Goal: Task Accomplishment & Management: Use online tool/utility

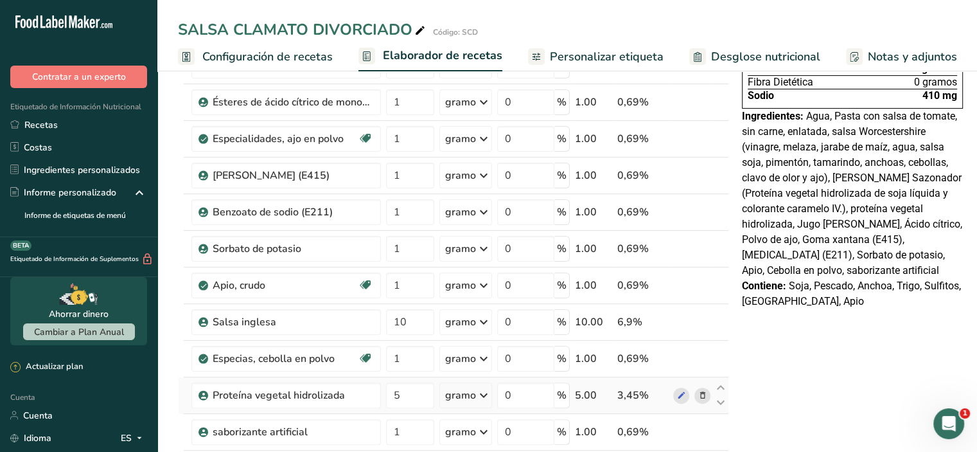
scroll to position [357, 0]
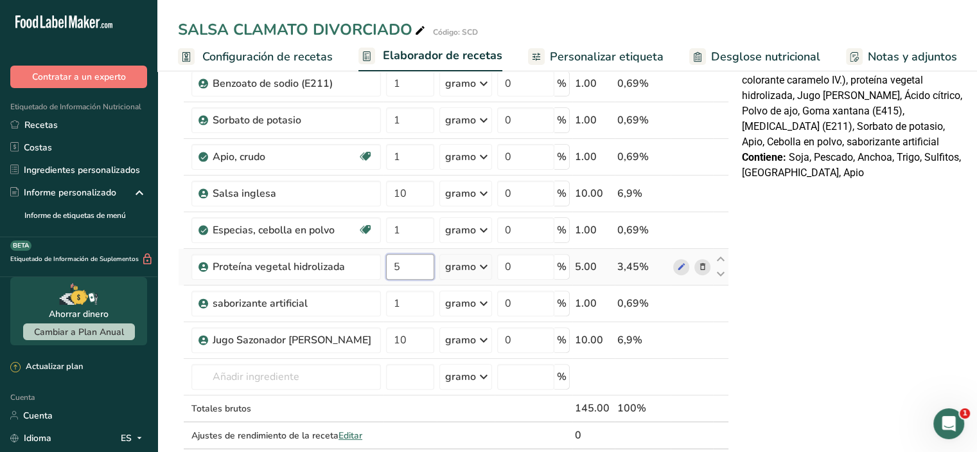
click at [410, 279] on input "5" at bounding box center [410, 267] width 48 height 26
type input "10"
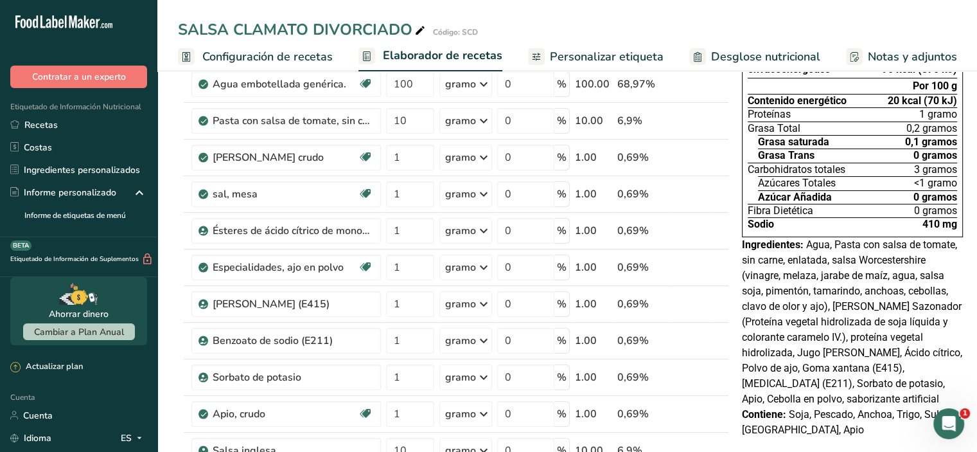
scroll to position [0, 0]
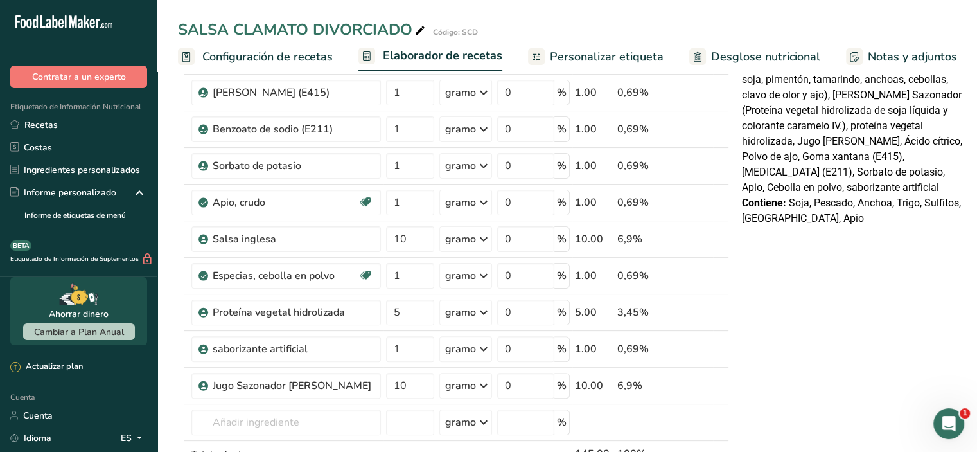
scroll to position [321, 0]
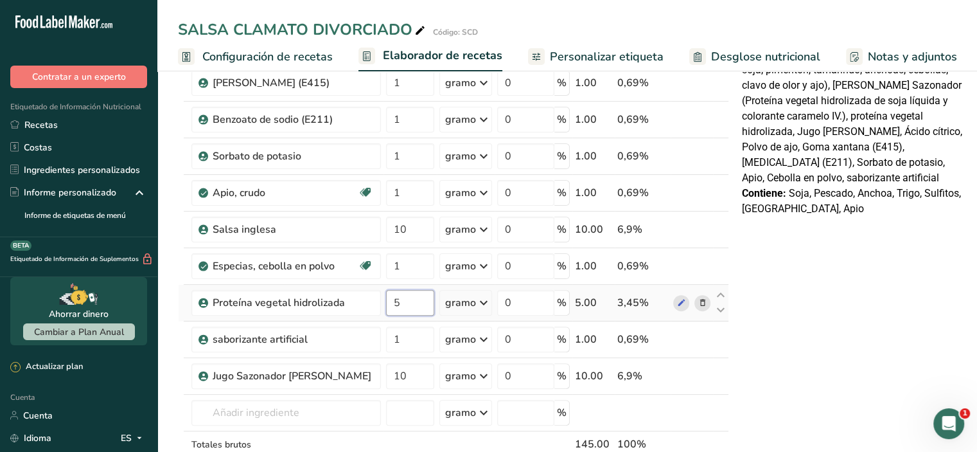
click at [417, 315] on input "5" at bounding box center [410, 303] width 48 height 26
type input "10"
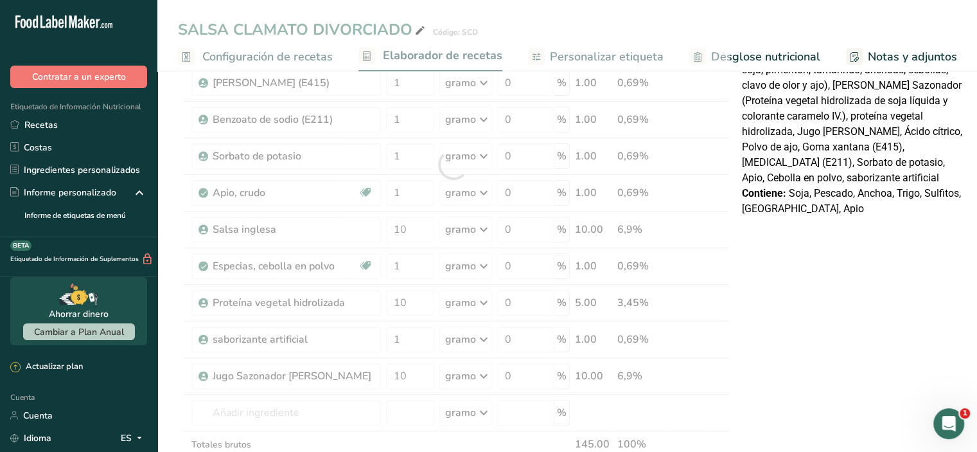
click at [826, 312] on div "Declaración Nutrimental Tamaño de la porción 100 (500g) Aproximadamente 1 porci…" at bounding box center [852, 368] width 231 height 1204
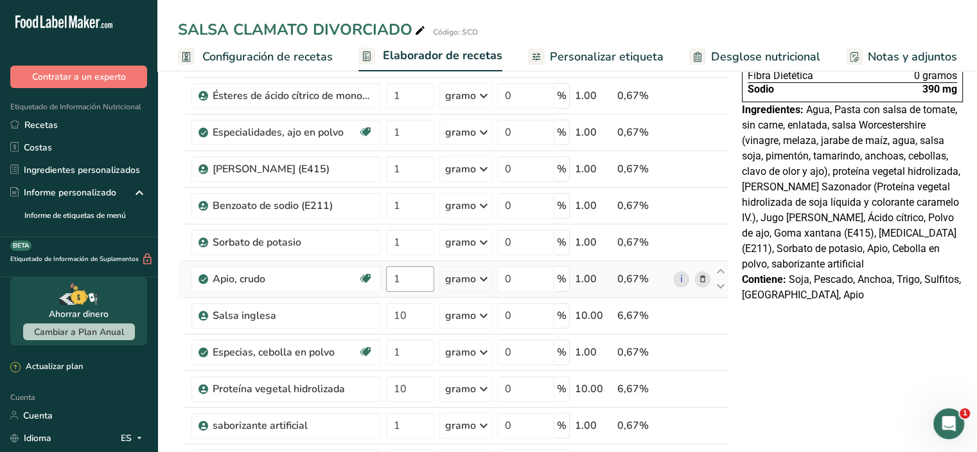
scroll to position [64, 0]
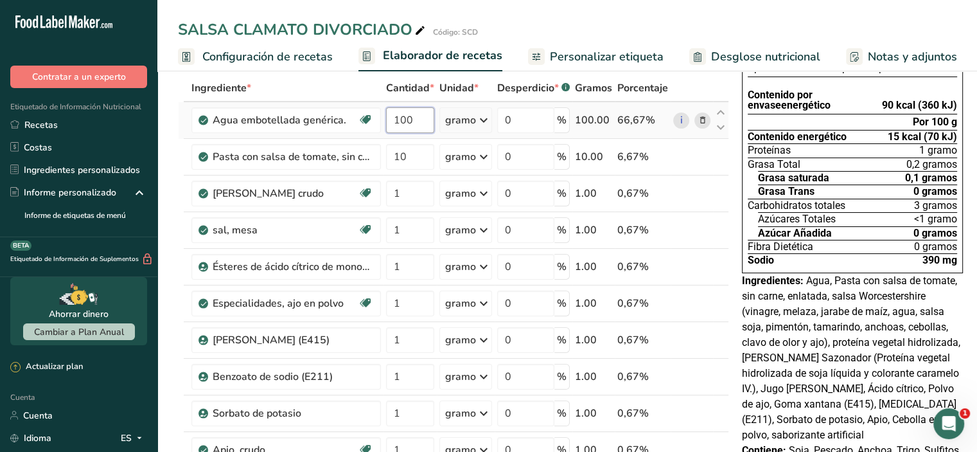
click at [411, 133] on input "100" at bounding box center [410, 120] width 48 height 26
type input "1"
type input "50"
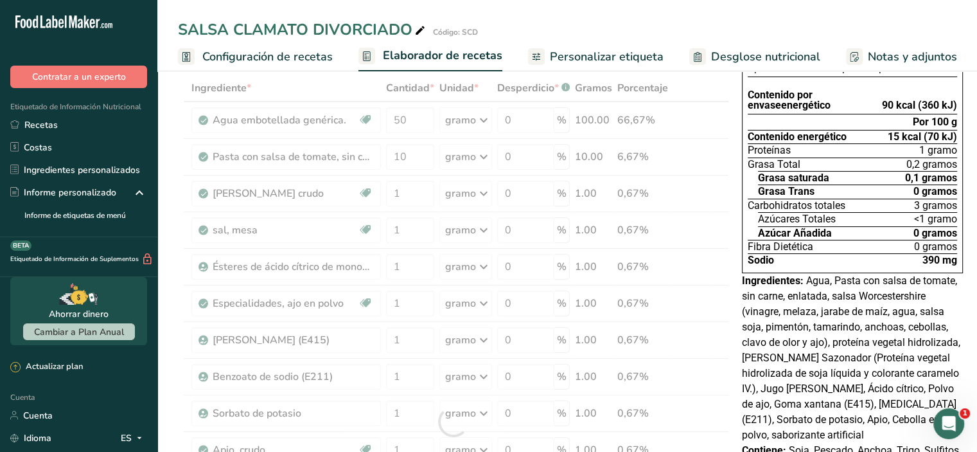
click at [354, 102] on div "Ingrediente * Cantidad * Unidad * Desperdicio * .a-a{fill:#347362;}.b-a{fill:#f…" at bounding box center [453, 422] width 551 height 694
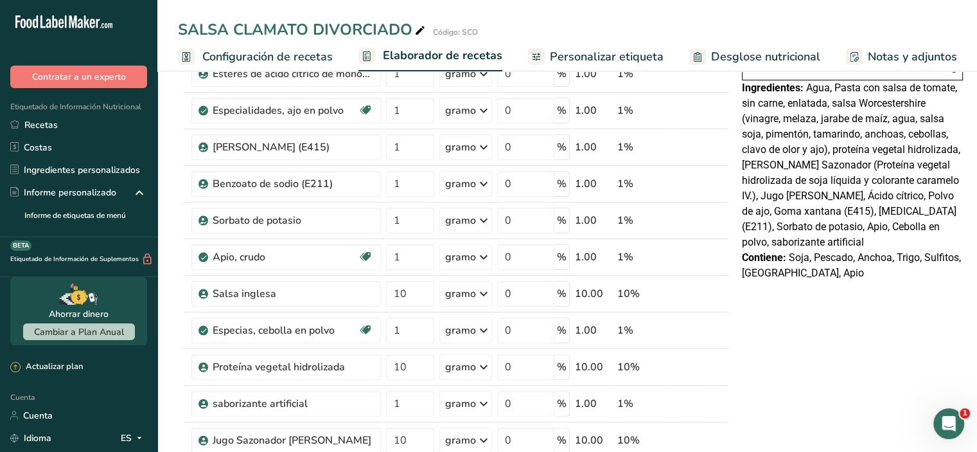
scroll to position [385, 0]
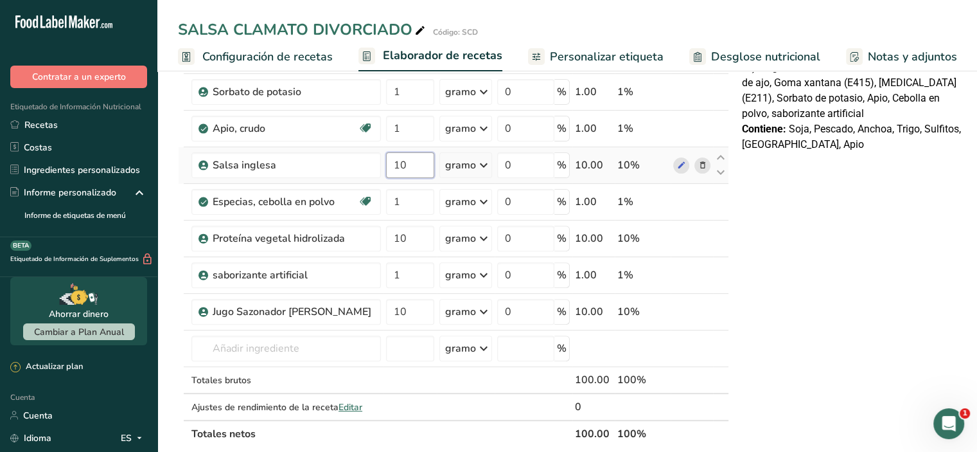
click at [411, 178] on input "10" at bounding box center [410, 165] width 48 height 26
type input "1"
type input "5"
click at [836, 285] on div "Declaración Nutrimental Tamaño de la porción 100 (500g) Aproximadamente 1 porci…" at bounding box center [852, 304] width 231 height 1204
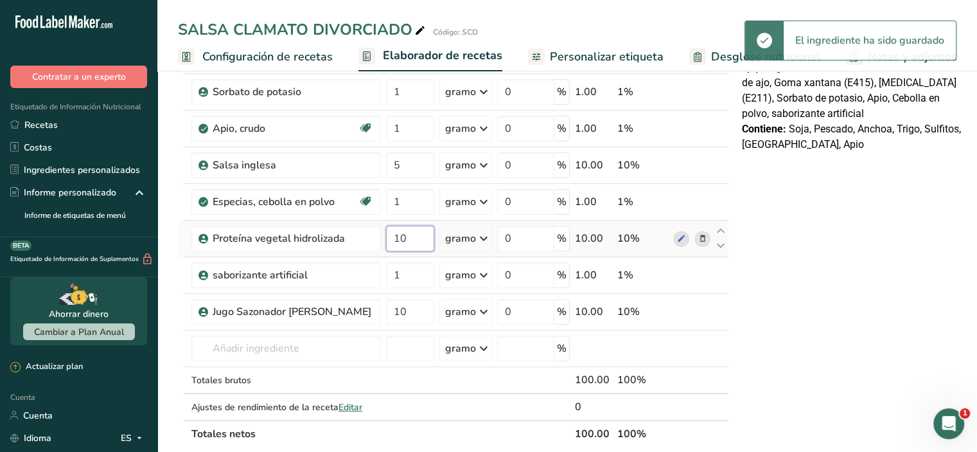
click at [422, 251] on input "10" at bounding box center [410, 239] width 48 height 26
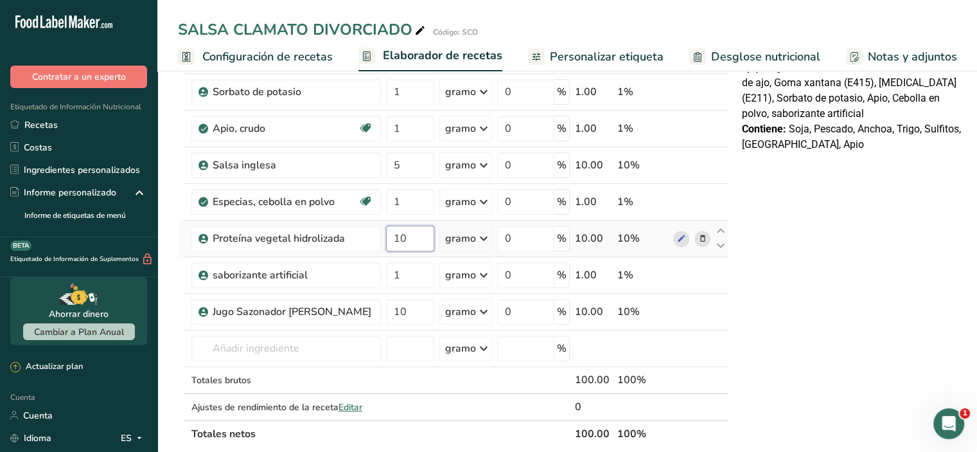
type input "1"
type input "5"
click at [803, 331] on div "Declaración Nutrimental Tamaño de la porción 100 (500g) Aproximadamente 1 porci…" at bounding box center [852, 304] width 231 height 1204
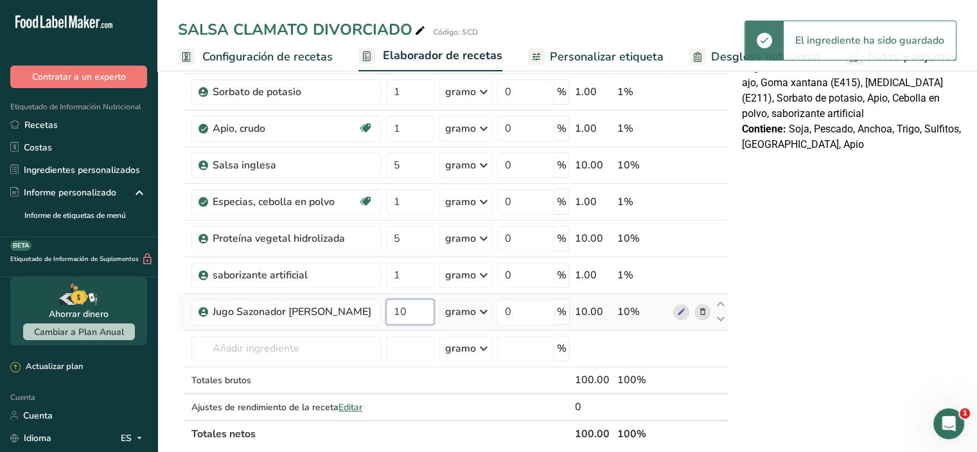
click at [411, 322] on input "10" at bounding box center [410, 312] width 48 height 26
type input "1"
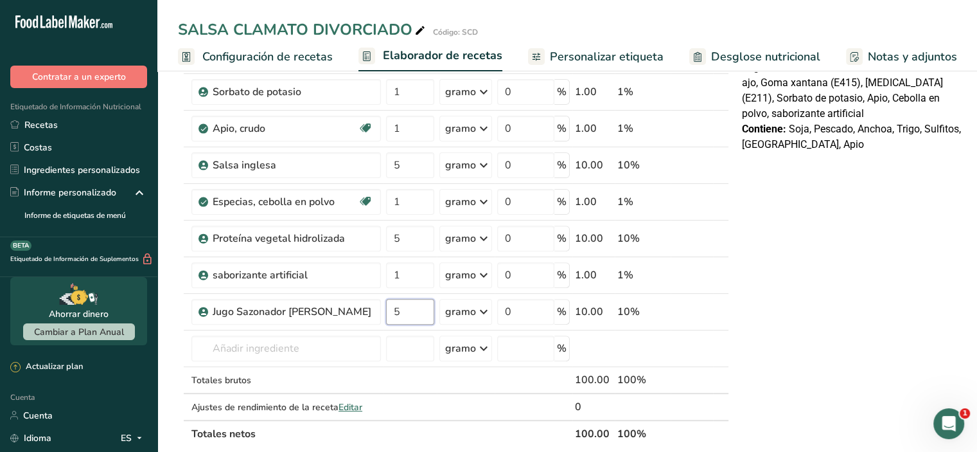
type input "5"
click at [794, 315] on div "Declaración Nutrimental Tamaño de la porción 100 (500g) Aproximadamente 1 porci…" at bounding box center [852, 304] width 231 height 1204
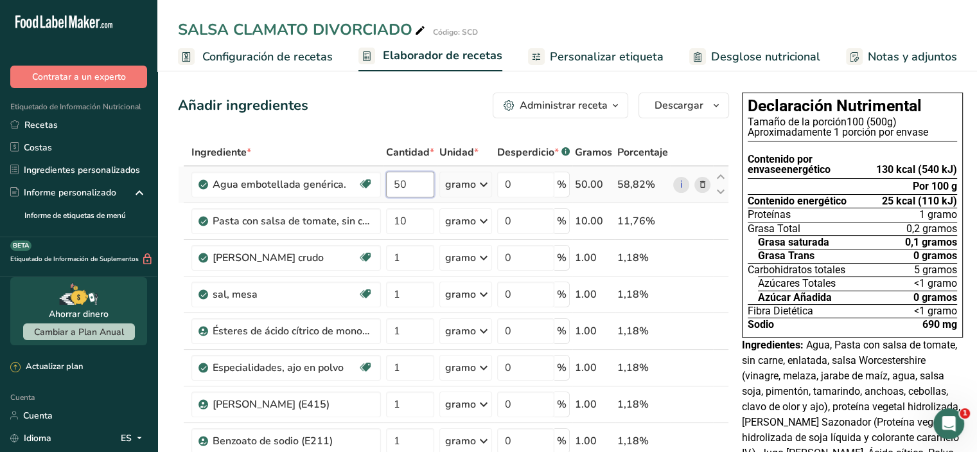
click at [414, 197] on input "50" at bounding box center [410, 185] width 48 height 26
type input "5"
type input "65"
click at [407, 197] on input "50" at bounding box center [410, 185] width 48 height 26
type input "5"
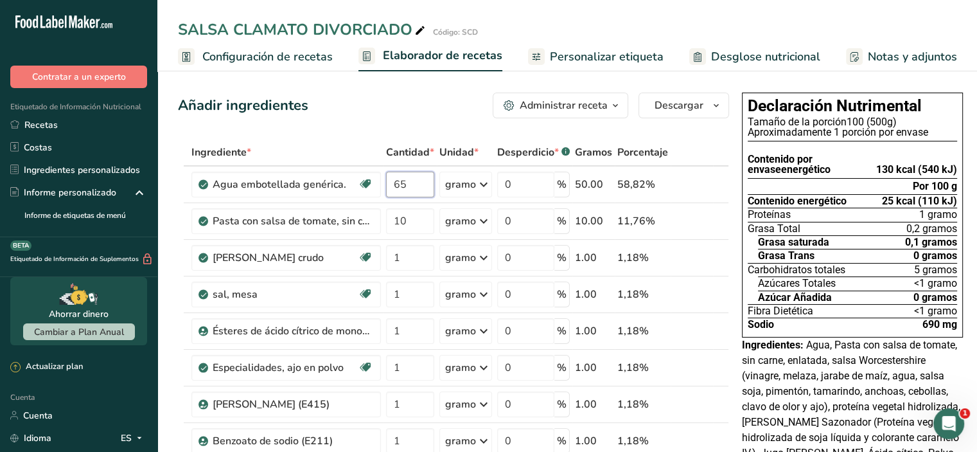
type input "65"
click at [426, 107] on div "Añadir ingredientes Administrar receta Eliminar receta Duplicar receta Receta d…" at bounding box center [453, 106] width 551 height 26
drag, startPoint x: 871, startPoint y: 168, endPoint x: 949, endPoint y: 164, distance: 77.8
click at [949, 164] on font "110 kcal (460 kJ)" at bounding box center [916, 169] width 81 height 12
copy font "110 kcal (460 kJ)"
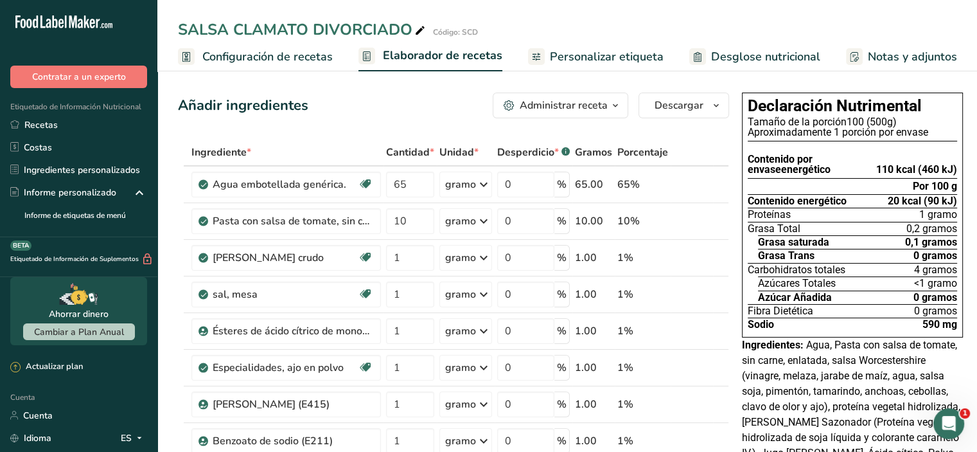
drag, startPoint x: 882, startPoint y: 202, endPoint x: 949, endPoint y: 200, distance: 66.8
click at [949, 200] on font "20 kcal (90 kJ)" at bounding box center [922, 201] width 69 height 12
copy font "20 kcal (90 kJ)"
drag, startPoint x: 905, startPoint y: 282, endPoint x: 917, endPoint y: 280, distance: 11.7
click at [917, 280] on div "Azúcares Totales <1 gramo" at bounding box center [857, 282] width 199 height 13
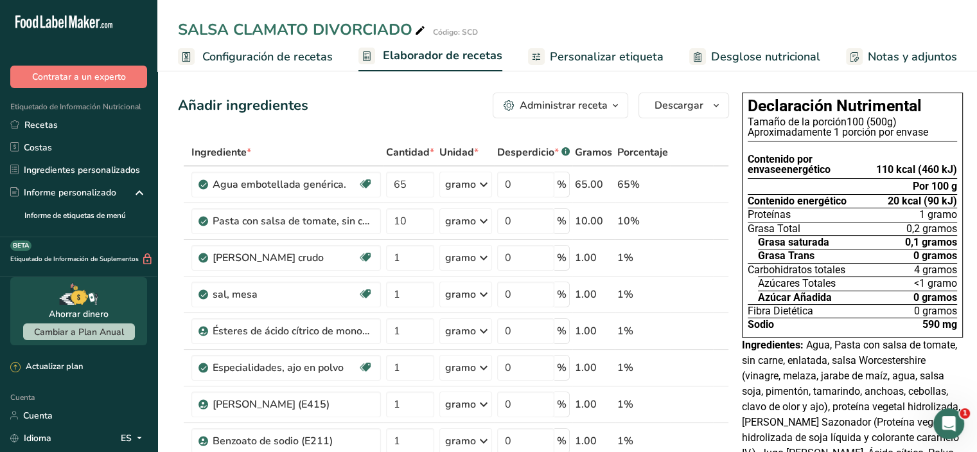
copy font "<1"
drag, startPoint x: 740, startPoint y: 268, endPoint x: 838, endPoint y: 266, distance: 97.7
click at [838, 266] on font "Carbohidratos totales" at bounding box center [797, 269] width 98 height 12
copy font "Carbohidratos totales"
click at [103, 129] on link "Recetas" at bounding box center [78, 125] width 157 height 22
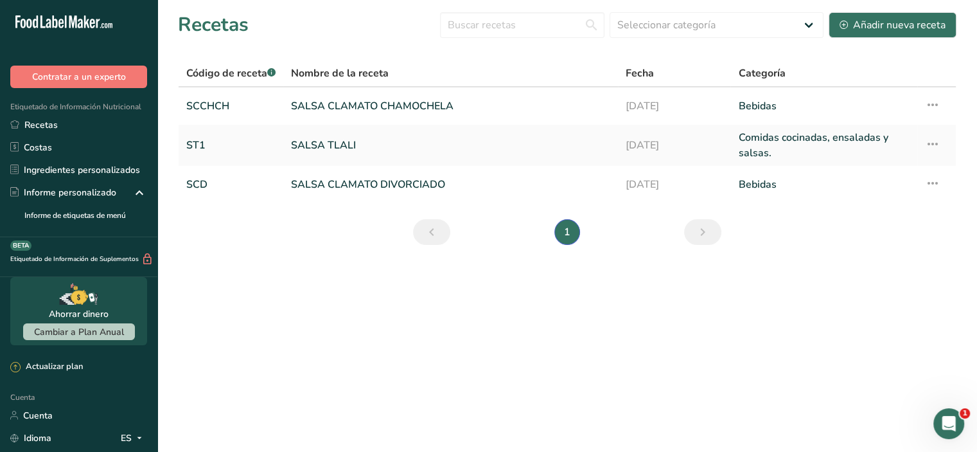
click at [360, 154] on link "SALSA TLALI" at bounding box center [450, 145] width 319 height 31
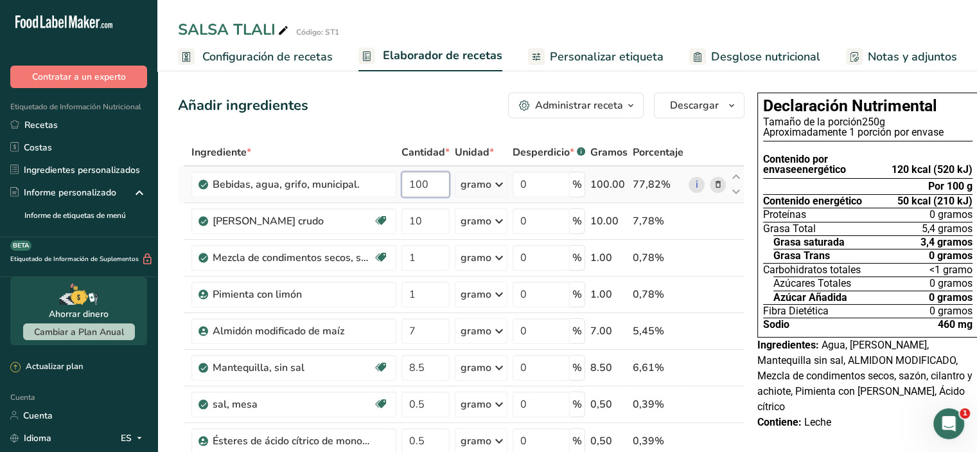
click at [430, 197] on input "100" at bounding box center [426, 185] width 48 height 26
type input "1"
type input "77.5"
click at [373, 115] on div "Añadir ingredientes Administrar receta Eliminar receta Duplicar receta Receta d…" at bounding box center [461, 106] width 567 height 26
click at [432, 197] on input "77.5" at bounding box center [426, 185] width 48 height 26
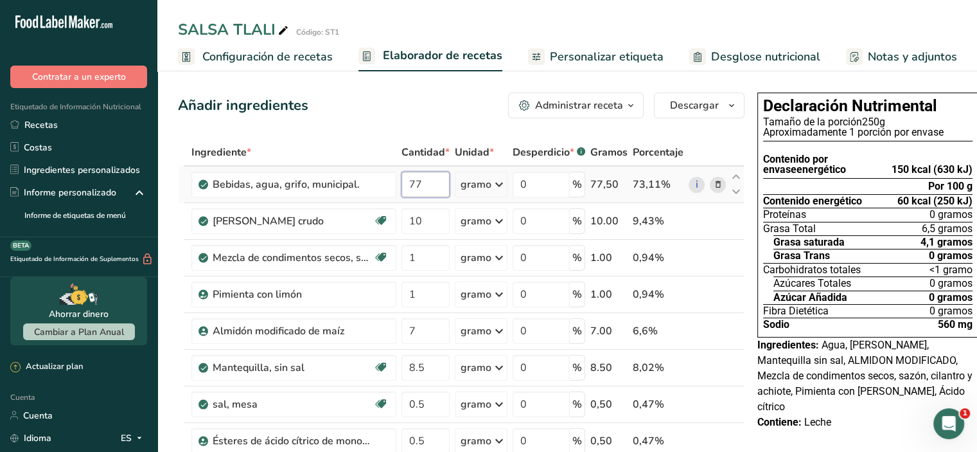
type input "7"
type input "50"
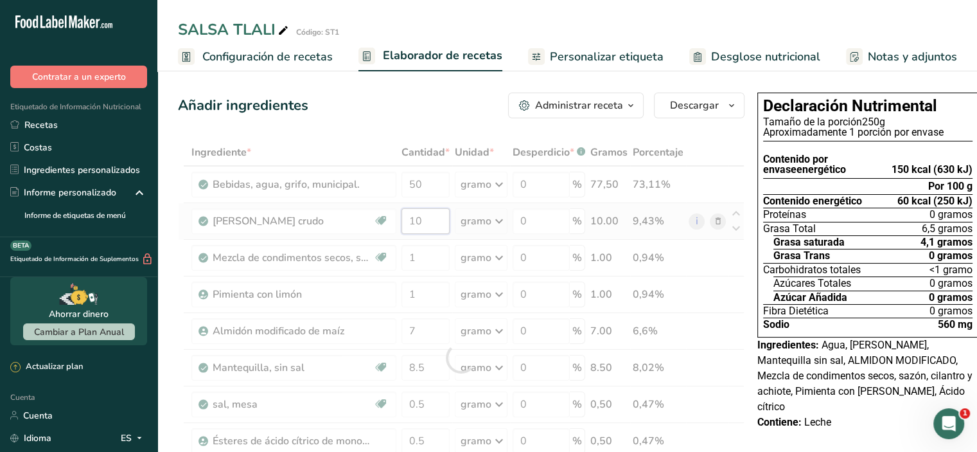
click at [431, 243] on div "Ingrediente * Cantidad * Unidad * Desperdicio * .a-a{fill:#347362;}.b-a{fill:#f…" at bounding box center [461, 358] width 567 height 438
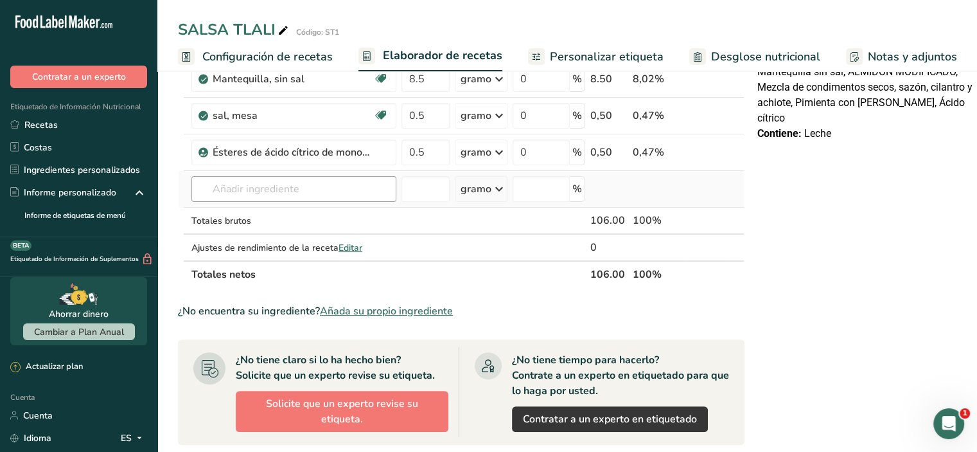
scroll to position [128, 0]
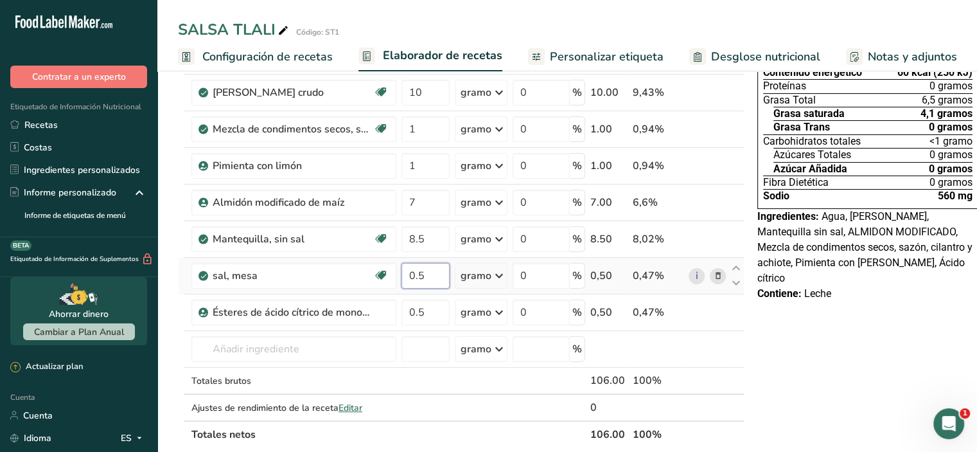
click at [434, 293] on div "Ingrediente * Cantidad * Unidad * Desperdicio * .a-a{fill:#347362;}.b-a{fill:#f…" at bounding box center [461, 229] width 567 height 438
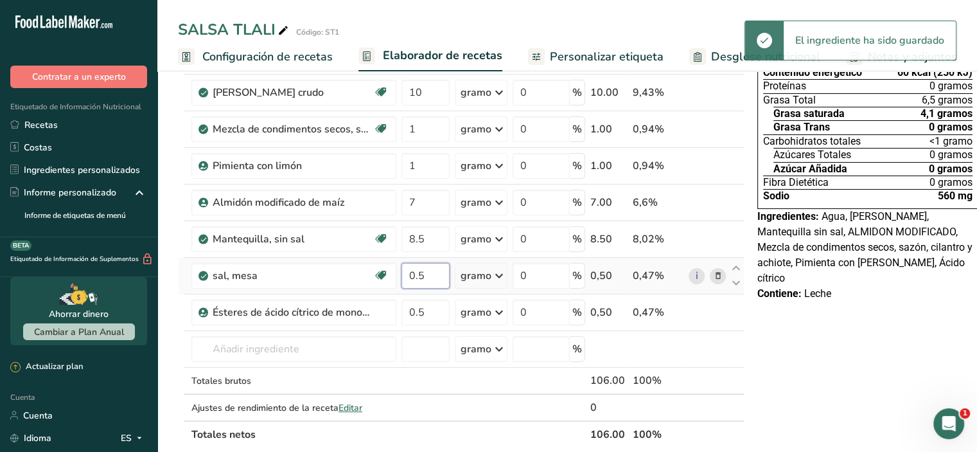
type input "0"
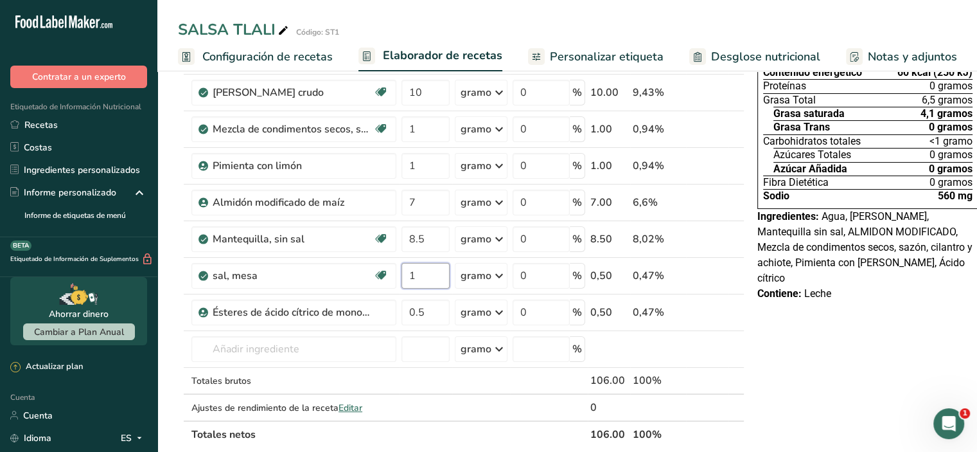
type input "1"
click at [869, 366] on div "Declaración Nutrimental Tamaño de la porción 250g Aproximadamente 1 porción por…" at bounding box center [867, 433] width 231 height 948
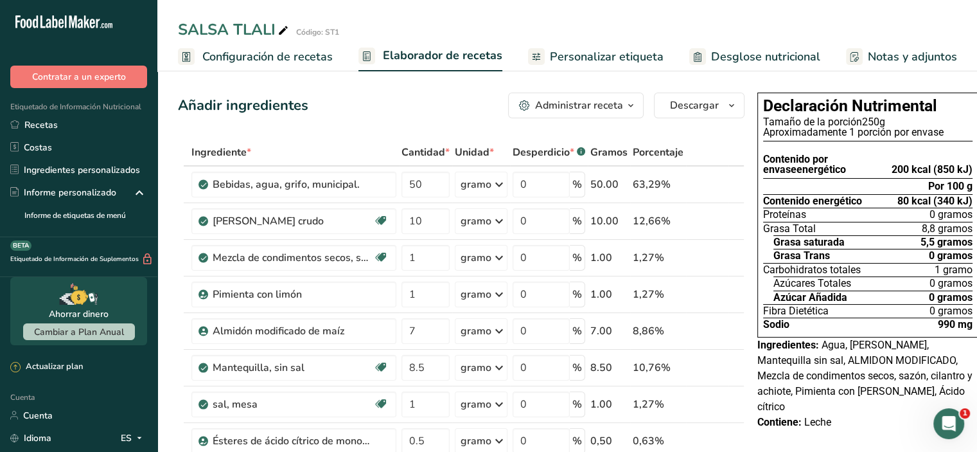
scroll to position [64, 0]
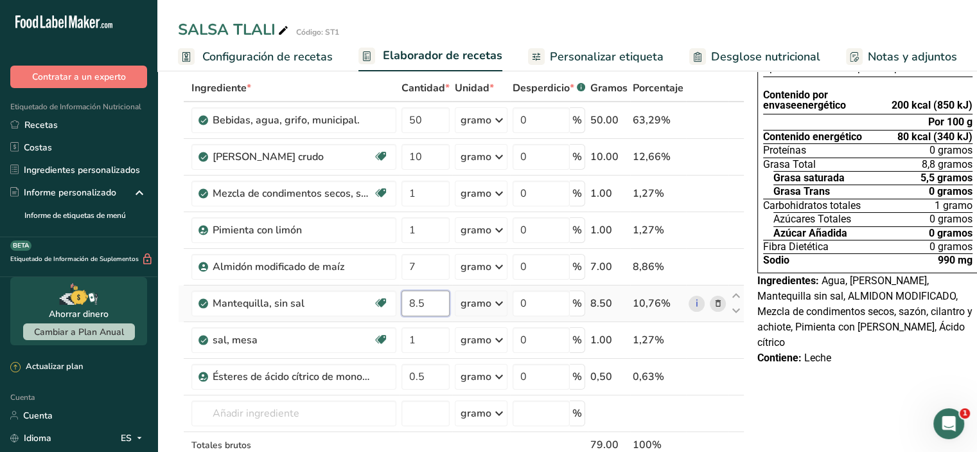
click at [421, 316] on input "8.5" at bounding box center [426, 303] width 48 height 26
type input "8"
type input "5"
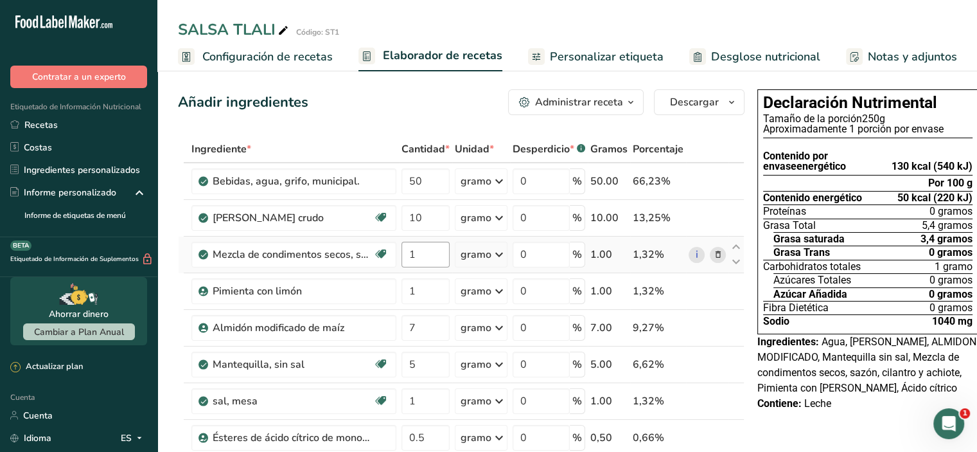
scroll to position [128, 0]
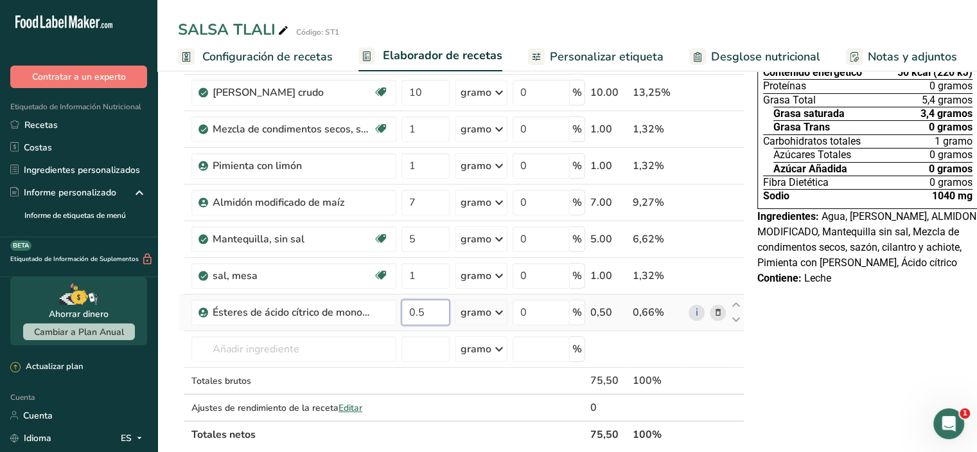
click at [434, 325] on input "0.5" at bounding box center [426, 312] width 48 height 26
type input "0"
type input "1"
click at [804, 382] on div "Declaración Nutrimental Tamaño de la porción 250g Aproximadamente 1 porción por…" at bounding box center [867, 433] width 231 height 948
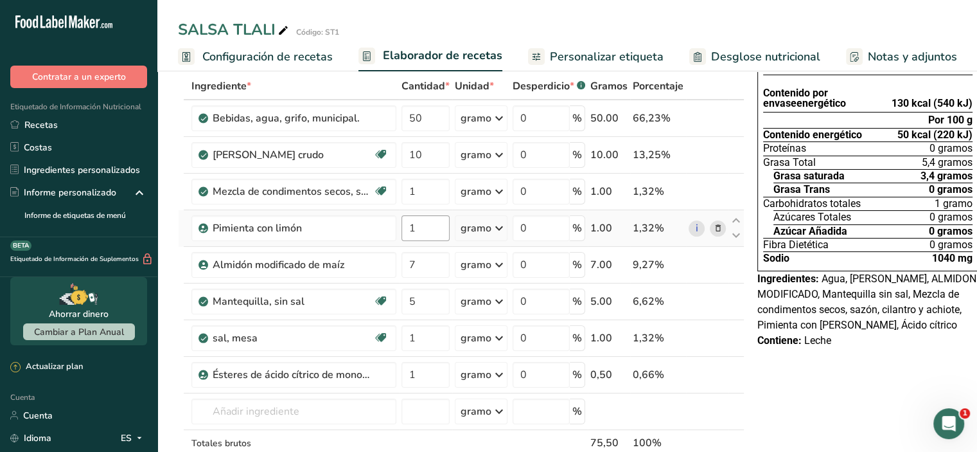
scroll to position [0, 0]
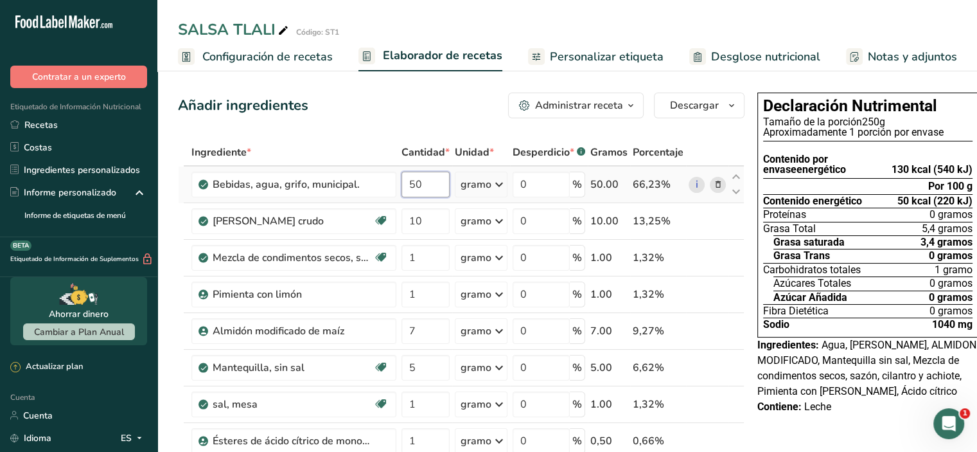
click at [420, 197] on input "50" at bounding box center [426, 185] width 48 height 26
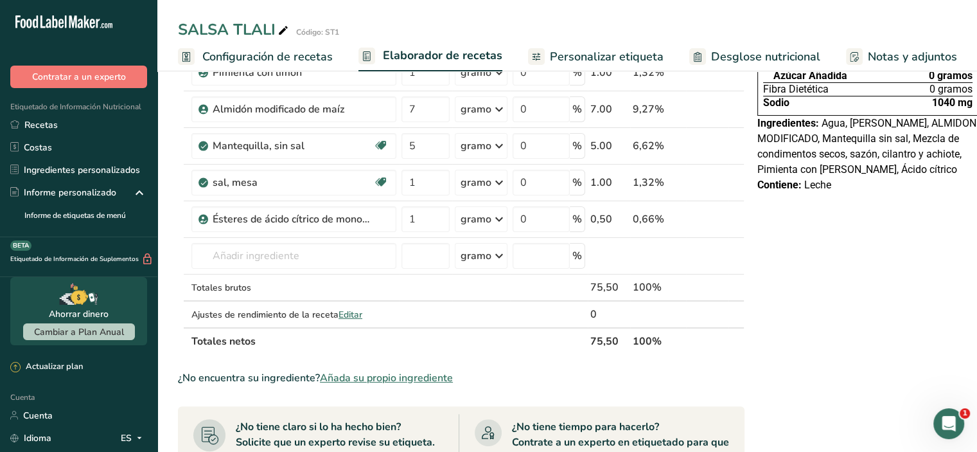
scroll to position [64, 0]
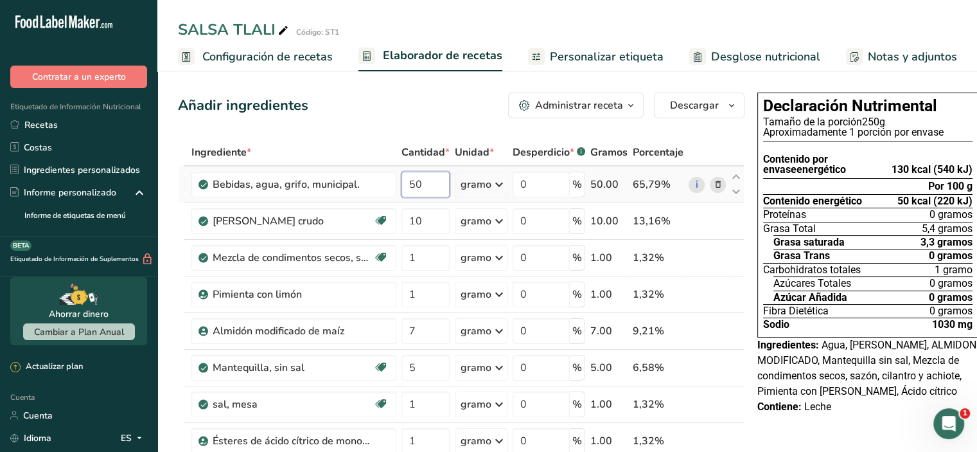
click at [429, 189] on input "50" at bounding box center [426, 185] width 48 height 26
type input "5"
type input "84"
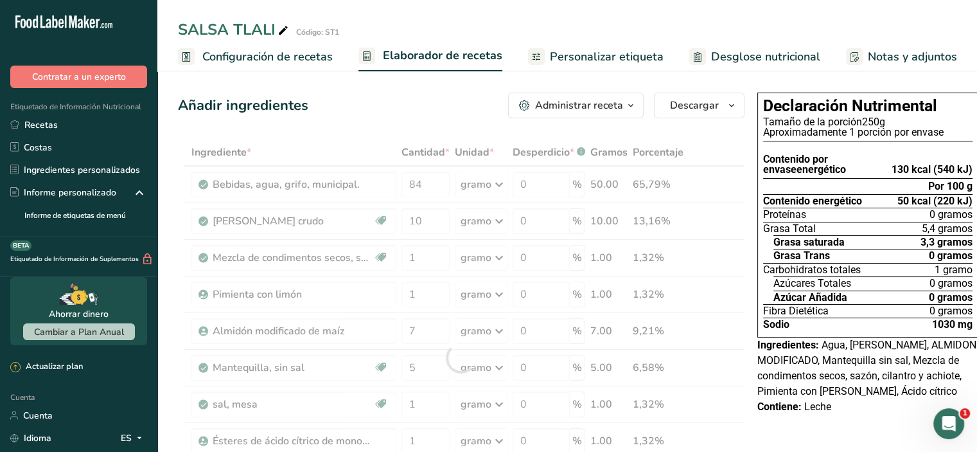
click at [410, 113] on div "Añadir ingredientes Administrar receta Eliminar receta Duplicar receta Receta d…" at bounding box center [461, 106] width 567 height 26
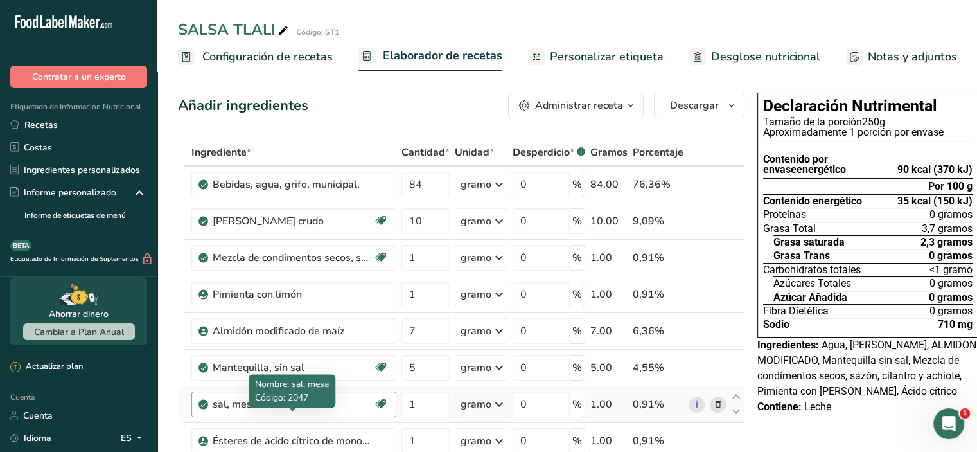
scroll to position [64, 0]
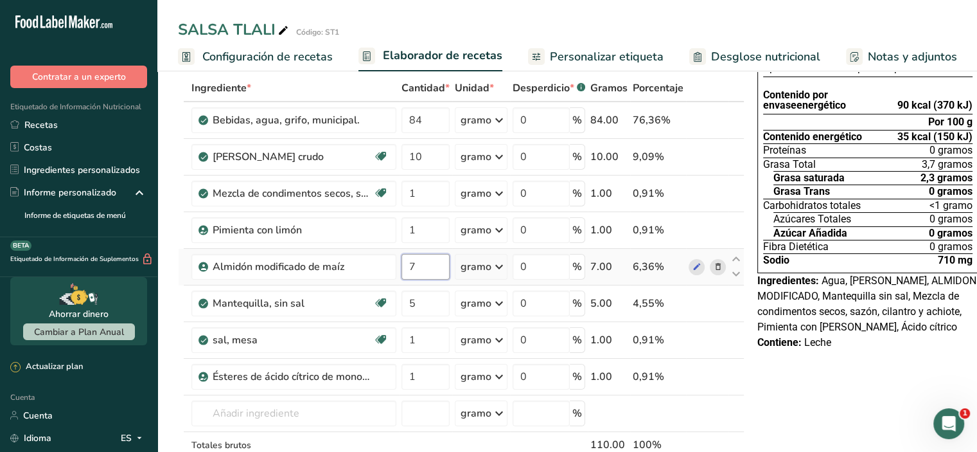
click at [414, 279] on input "7" at bounding box center [426, 267] width 48 height 26
type input "10"
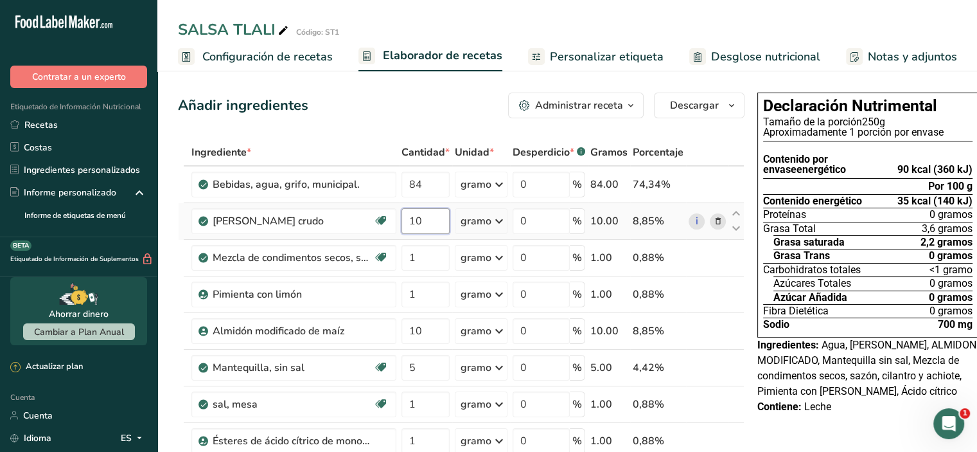
click at [429, 234] on input "10" at bounding box center [426, 221] width 48 height 26
type input "1"
click at [337, 142] on div "Ingrediente * Cantidad * Unidad * Desperdicio * .a-a{fill:#347362;}.b-a{fill:#f…" at bounding box center [461, 358] width 567 height 438
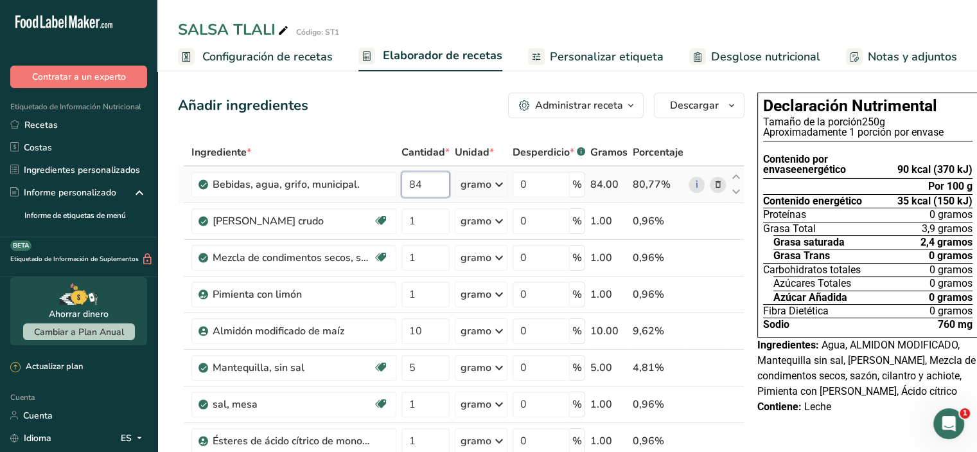
click at [432, 197] on input "84" at bounding box center [426, 185] width 48 height 26
type input "80"
click at [383, 112] on div "Añadir ingredientes Administrar receta Eliminar receta Duplicar receta Receta d…" at bounding box center [461, 106] width 567 height 26
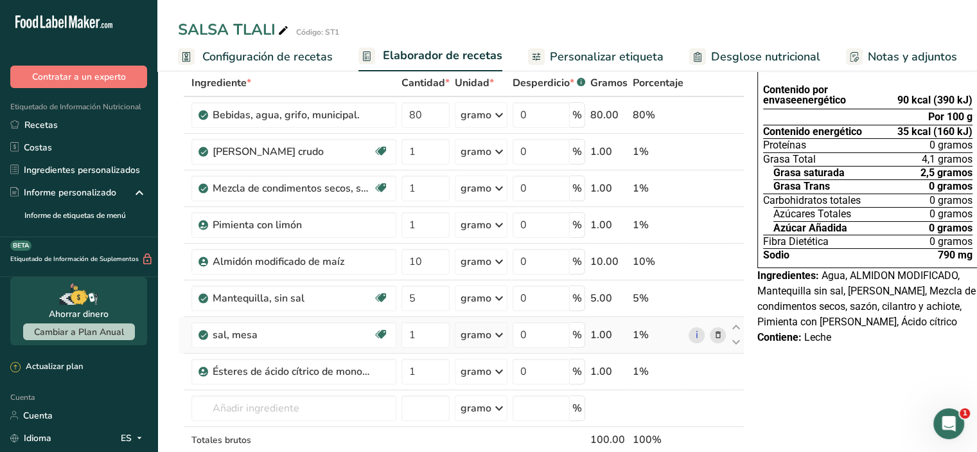
scroll to position [64, 0]
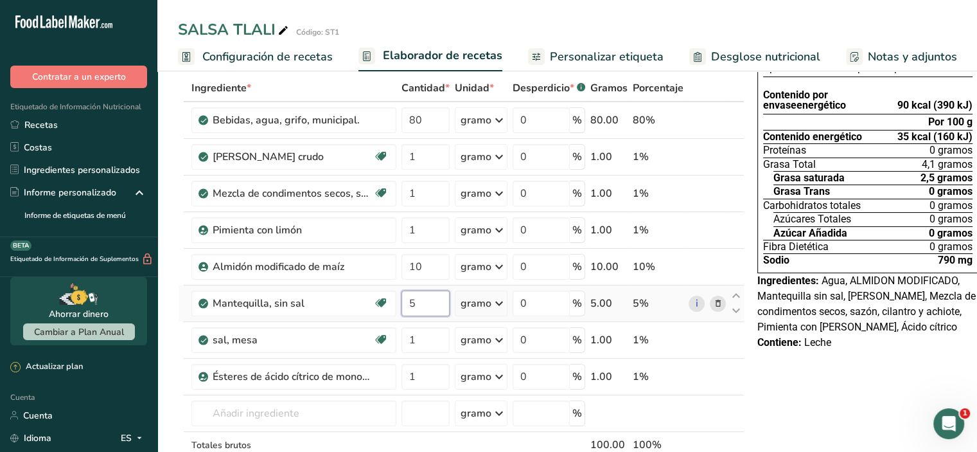
click at [425, 315] on input "5" at bounding box center [426, 303] width 48 height 26
type input "10"
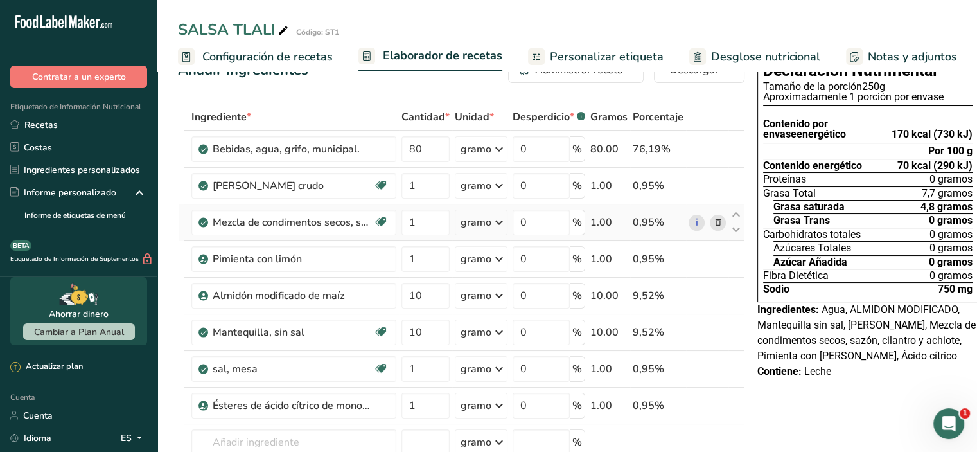
scroll to position [64, 0]
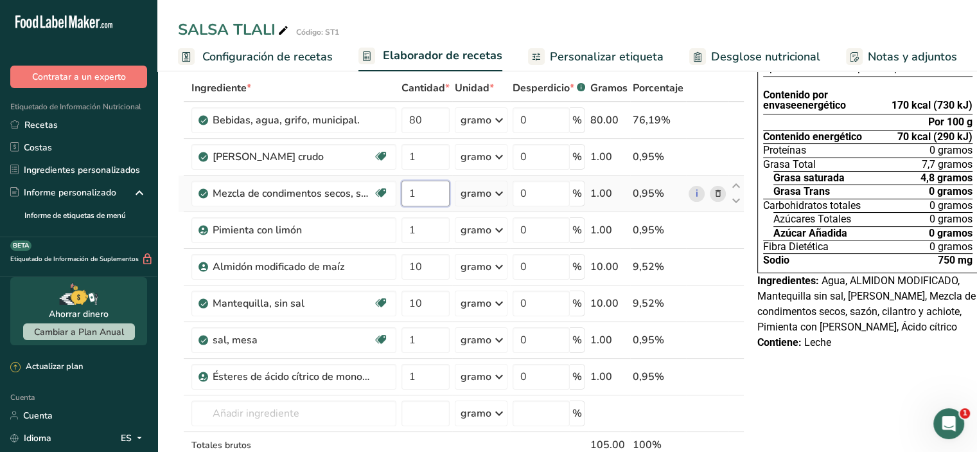
click at [424, 206] on input "1" at bounding box center [426, 194] width 48 height 26
type input "10"
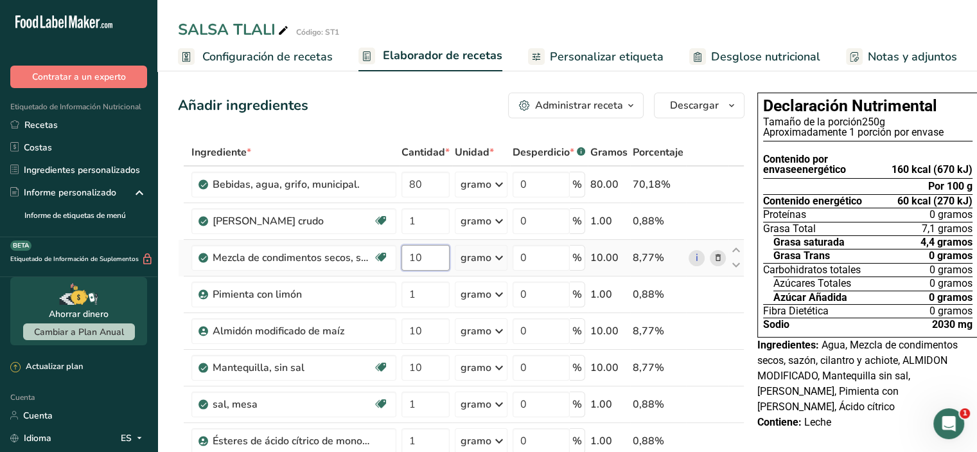
click at [421, 270] on input "10" at bounding box center [426, 258] width 48 height 26
type input "1"
type input "5"
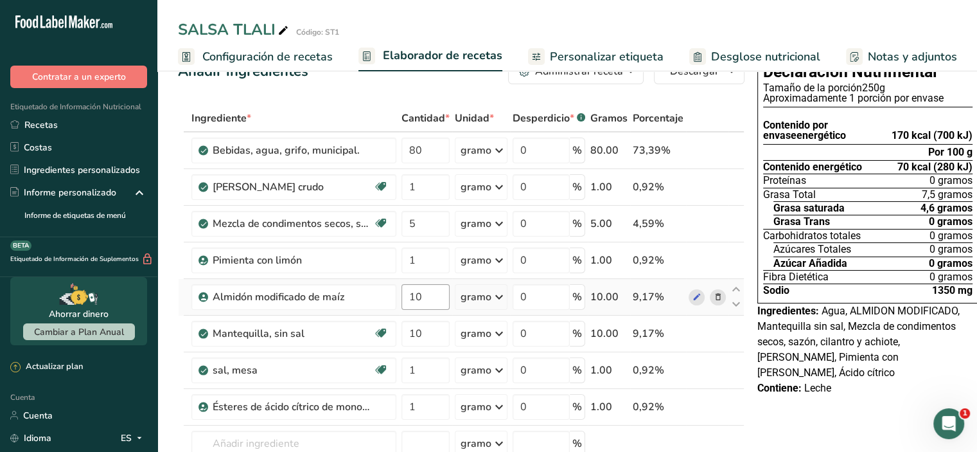
scroll to position [64, 0]
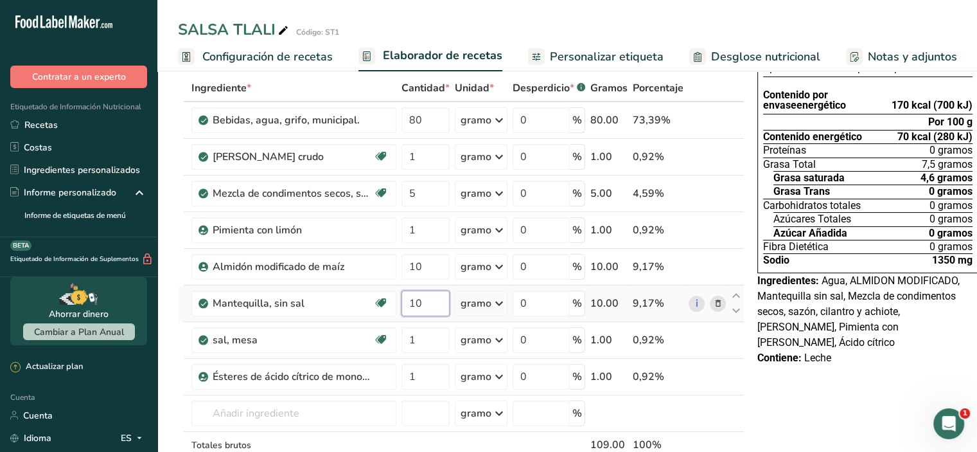
click at [426, 316] on input "10" at bounding box center [426, 303] width 48 height 26
type input "1"
type input "5"
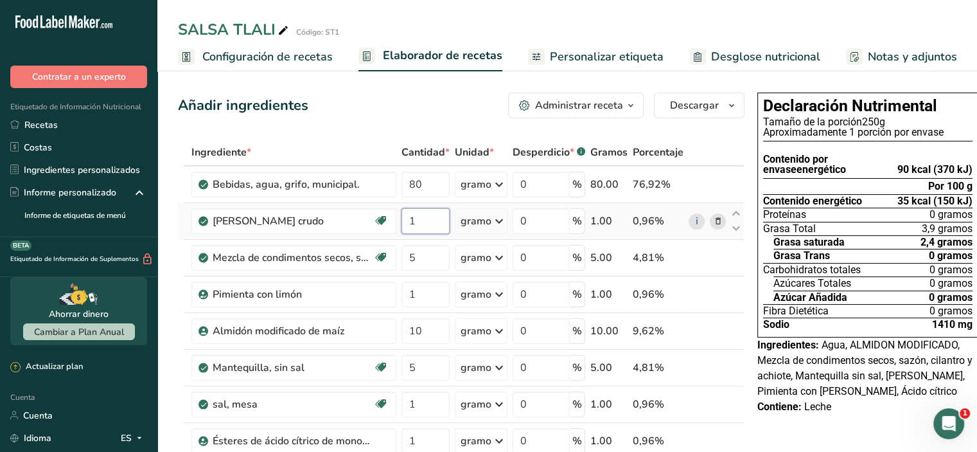
click at [420, 231] on input "1" at bounding box center [426, 221] width 48 height 26
type input "5"
click at [418, 117] on div "Añadir ingredientes Administrar receta Eliminar receta Duplicar receta Receta d…" at bounding box center [461, 106] width 567 height 26
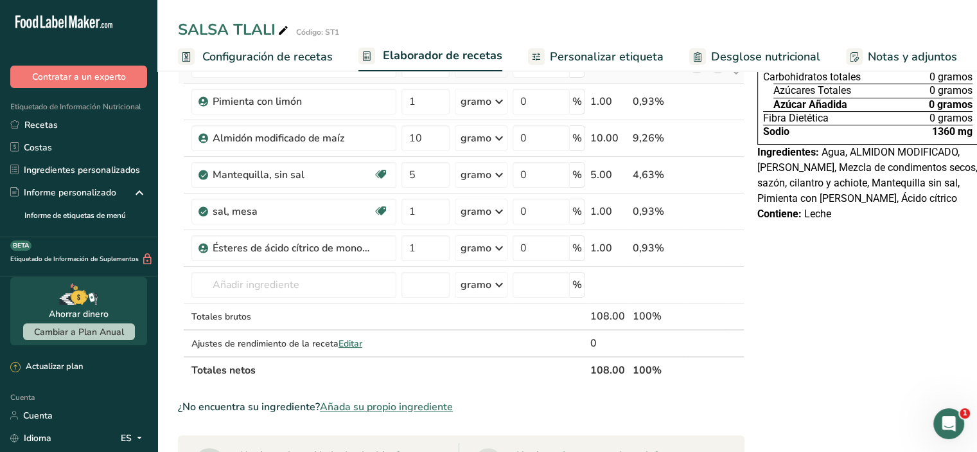
scroll to position [128, 0]
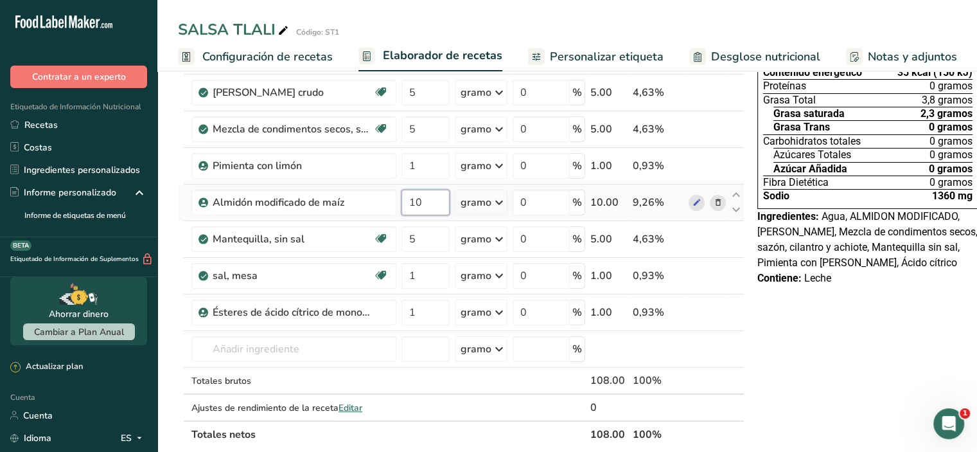
click at [434, 215] on input "10" at bounding box center [426, 203] width 48 height 26
type input "1"
type input "5"
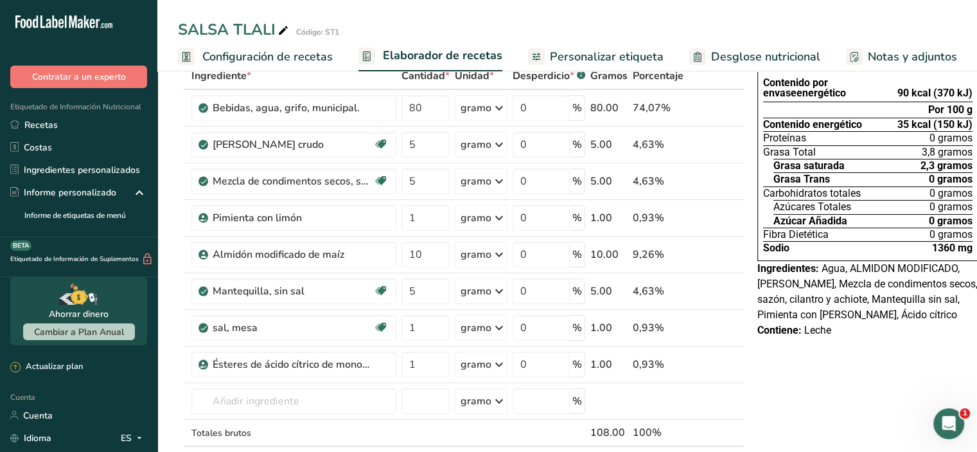
scroll to position [64, 0]
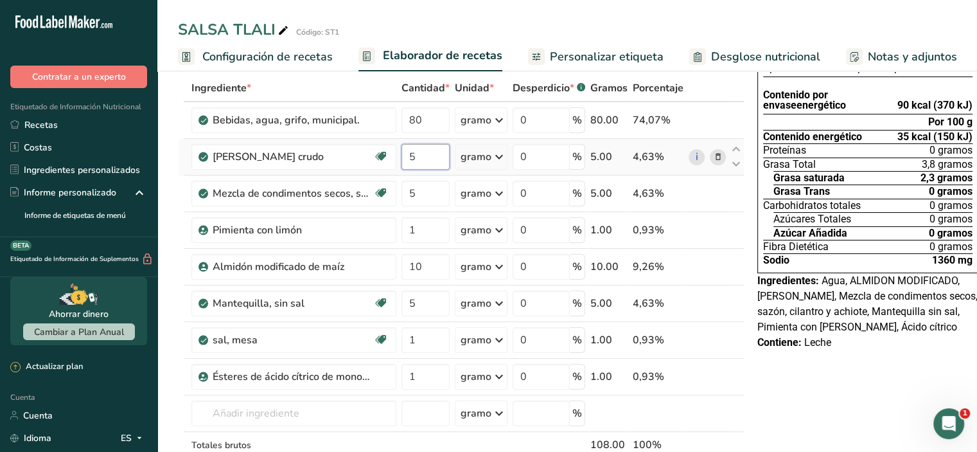
click at [423, 170] on input "5" at bounding box center [426, 157] width 48 height 26
type input "1"
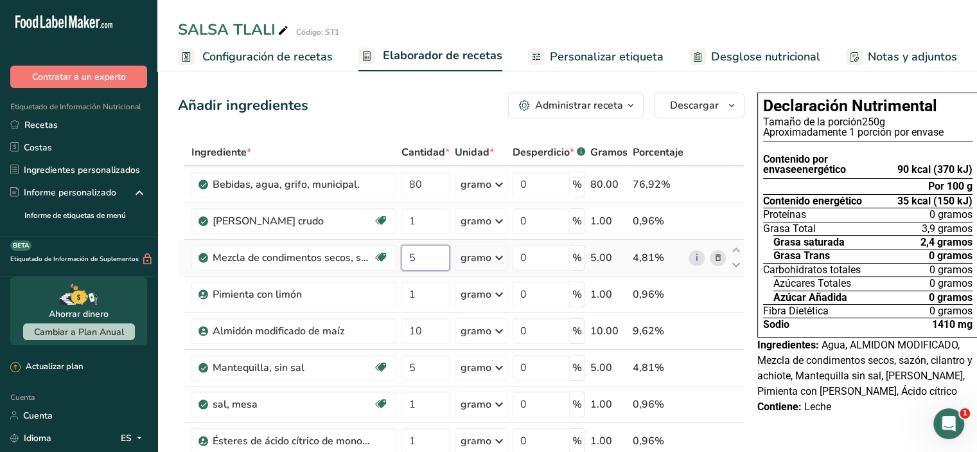
click at [421, 270] on input "5" at bounding box center [426, 258] width 48 height 26
type input "1"
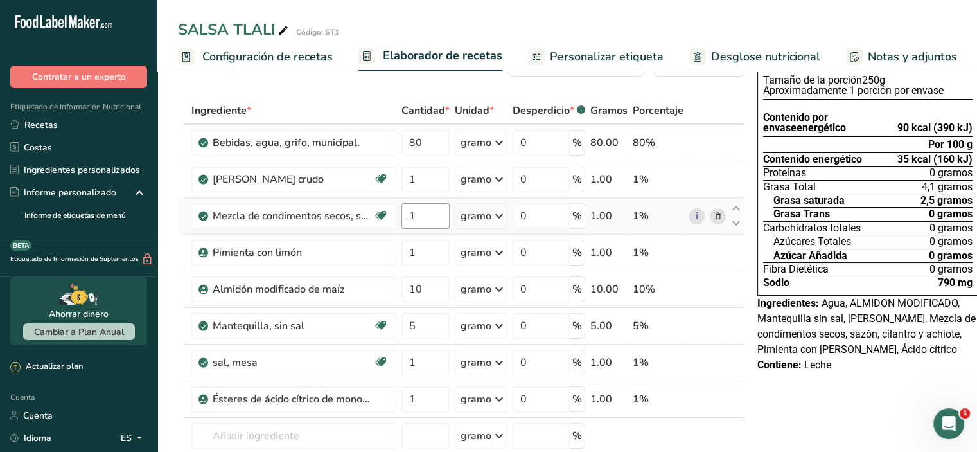
scroll to position [64, 0]
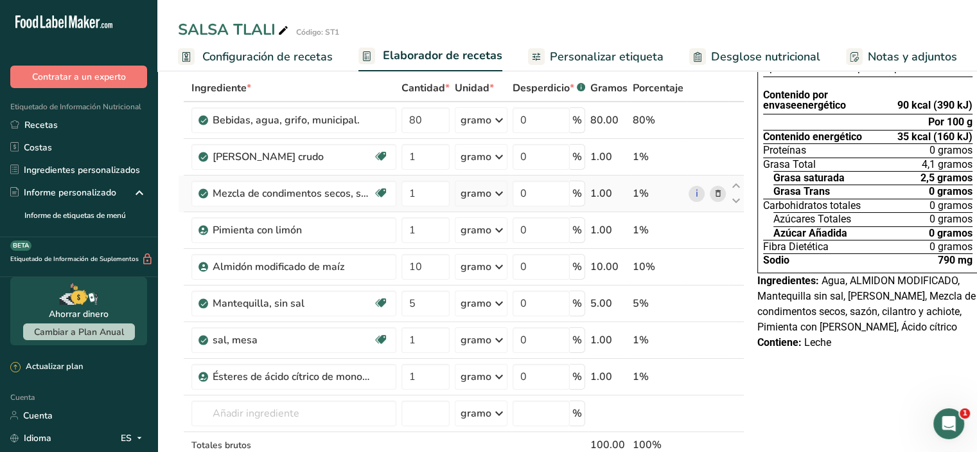
click at [714, 200] on icon at bounding box center [718, 193] width 9 height 13
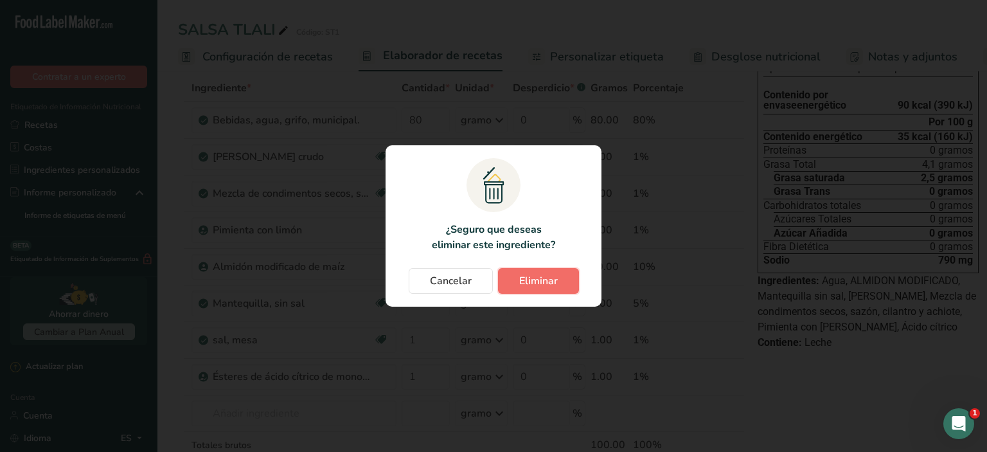
click at [525, 282] on font "Eliminar" at bounding box center [538, 281] width 39 height 14
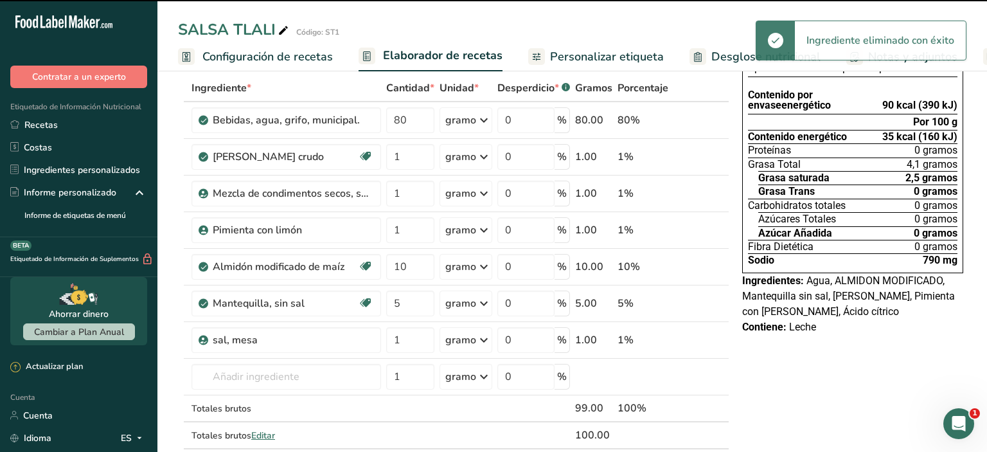
type input "10"
type input "5"
type input "1"
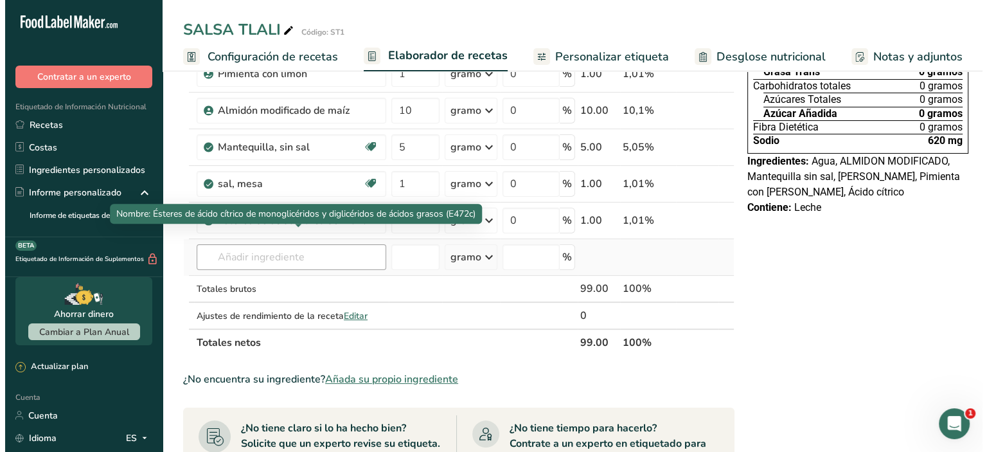
scroll to position [193, 0]
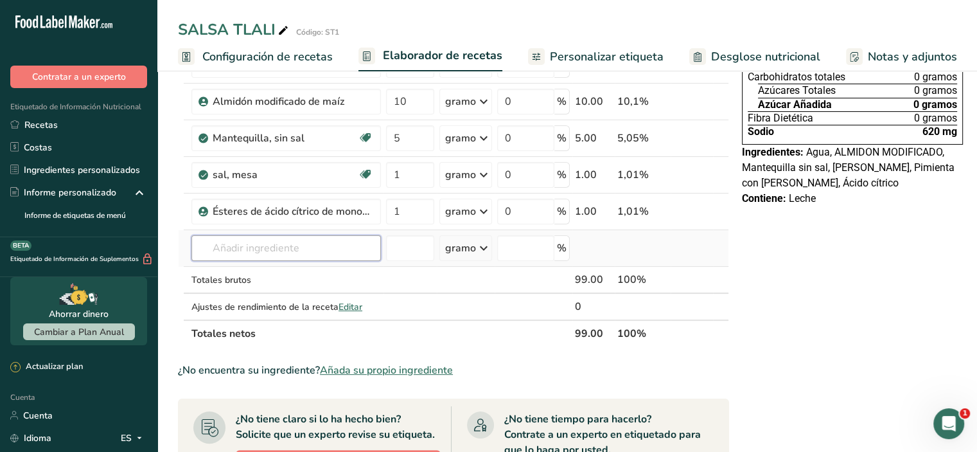
click at [303, 260] on input "text" at bounding box center [286, 248] width 190 height 26
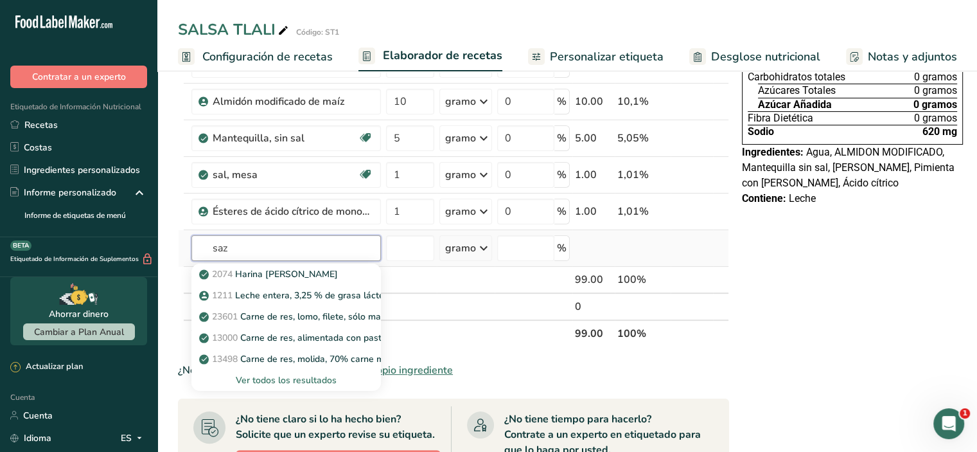
type input "saz"
click at [314, 386] on font "Ver todos los resultados" at bounding box center [286, 380] width 101 height 12
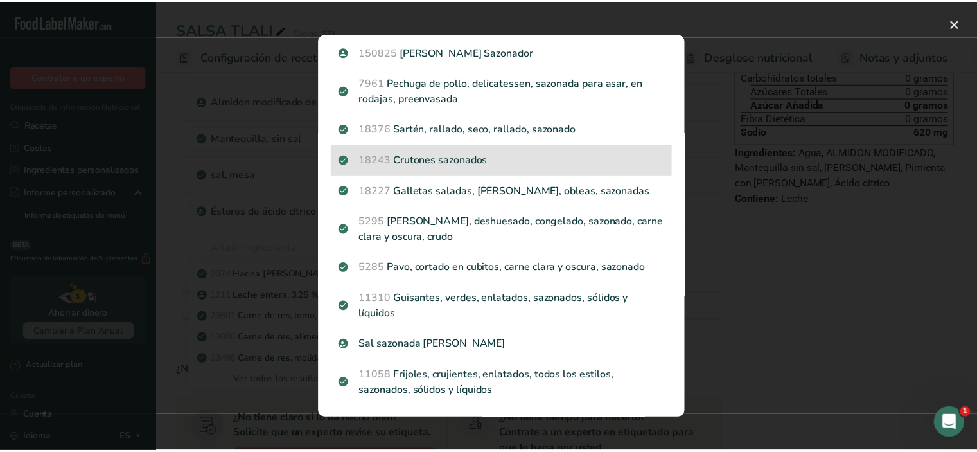
scroll to position [0, 0]
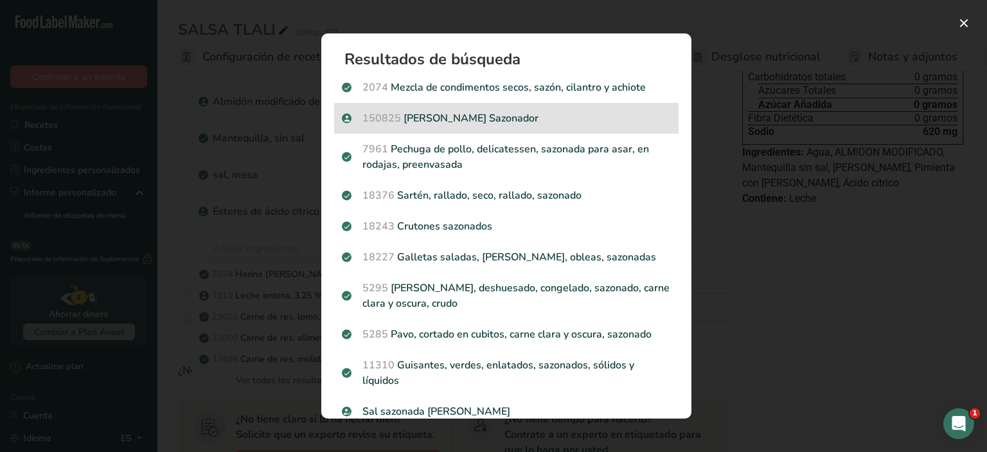
click at [525, 118] on p "150825 MAGGI Jugo Sazonador" at bounding box center [506, 118] width 329 height 15
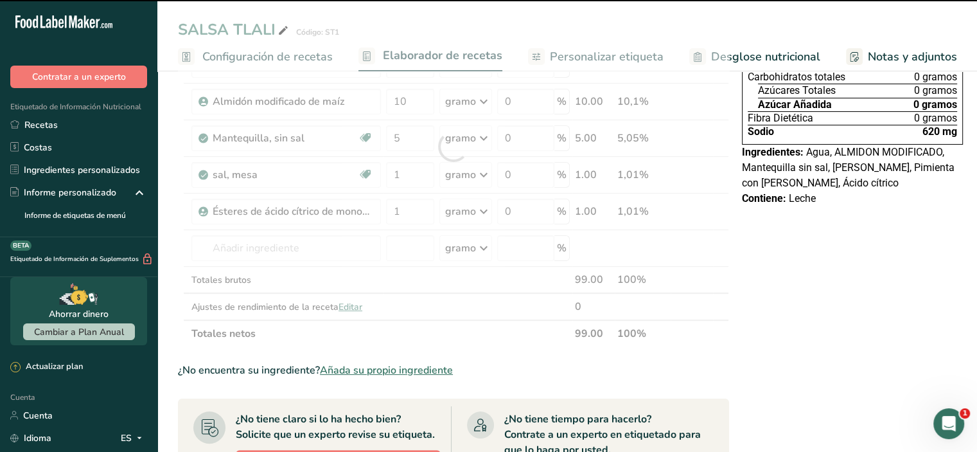
type input "0"
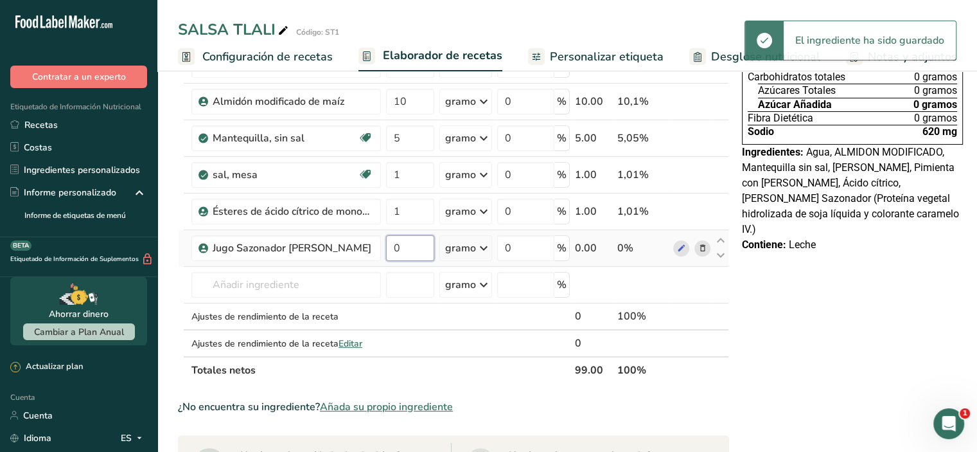
click at [404, 261] on input "0" at bounding box center [410, 248] width 48 height 26
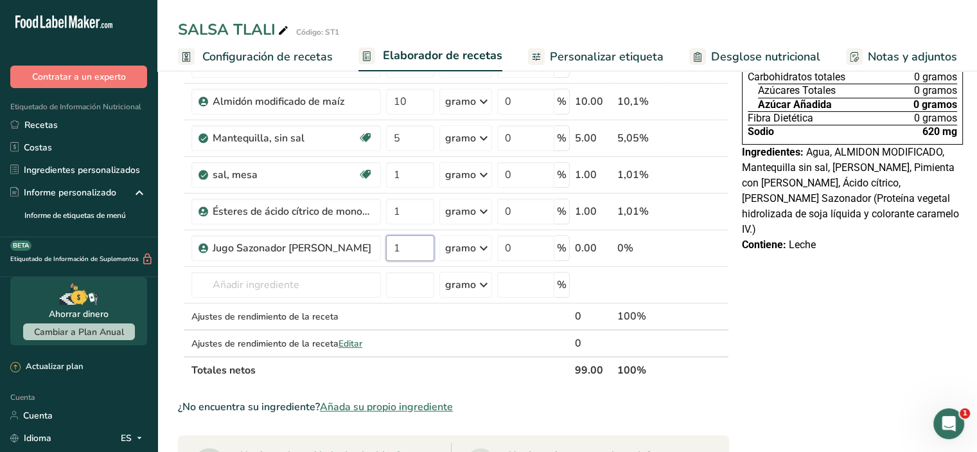
type input "1"
click at [876, 303] on div "Declaración Nutrimental Tamaño de la porción 250g Aproximadamente 1 porción por…" at bounding box center [852, 369] width 231 height 948
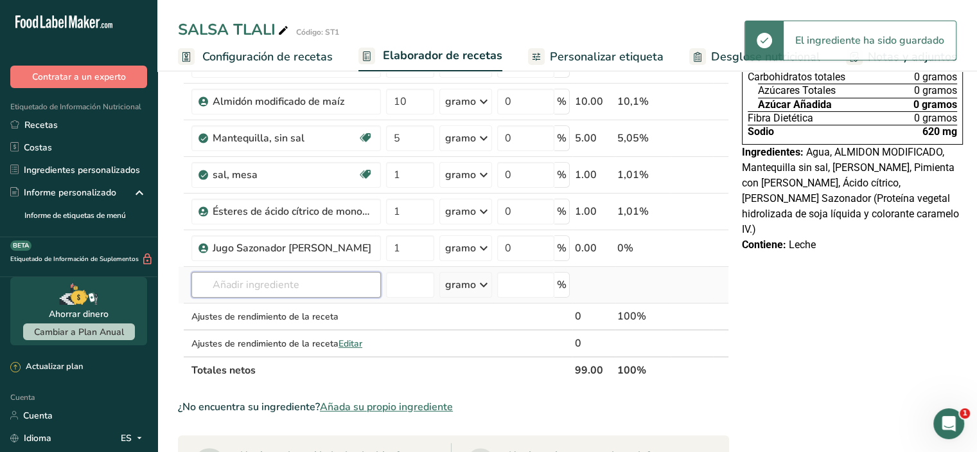
click at [241, 297] on input "text" at bounding box center [286, 285] width 190 height 26
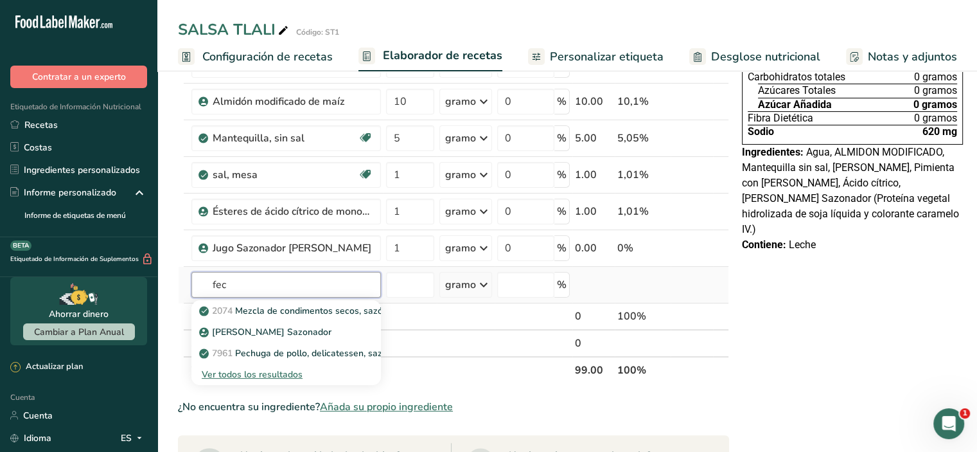
type input "fec"
click at [251, 380] on font "Ver todos los resultados" at bounding box center [252, 374] width 101 height 12
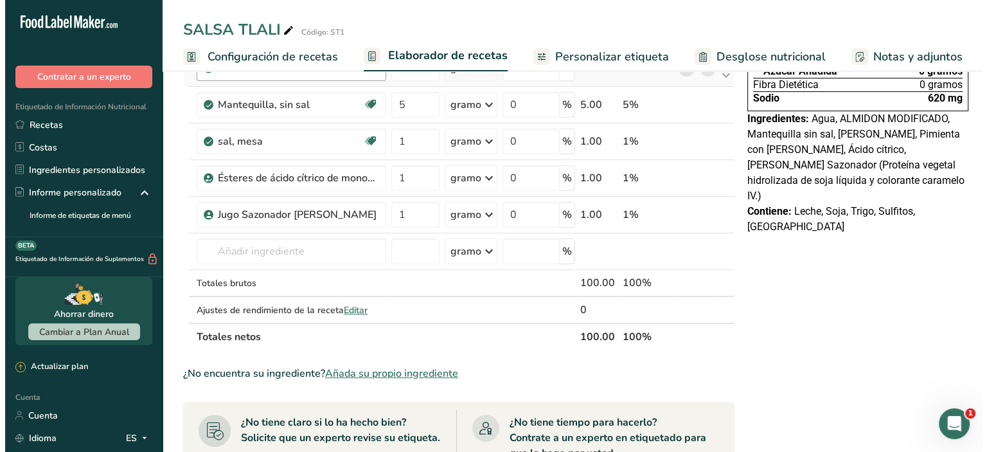
scroll to position [257, 0]
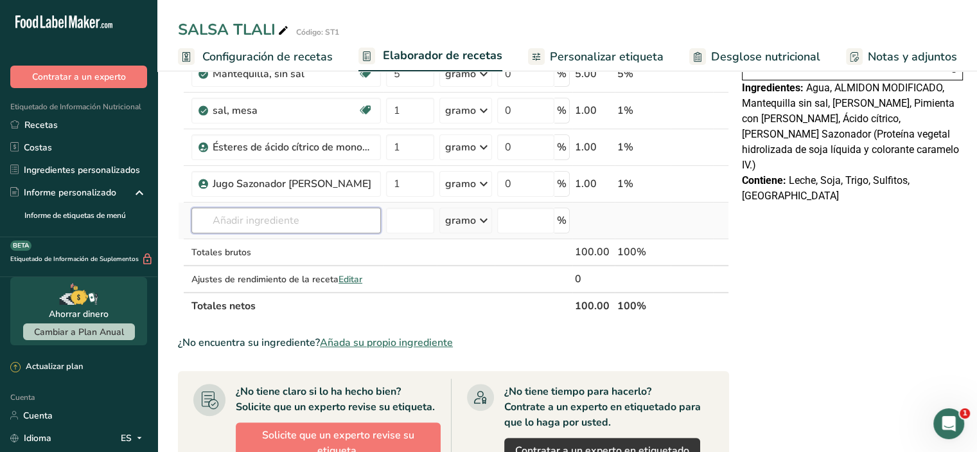
click at [283, 233] on input "text" at bounding box center [286, 221] width 190 height 26
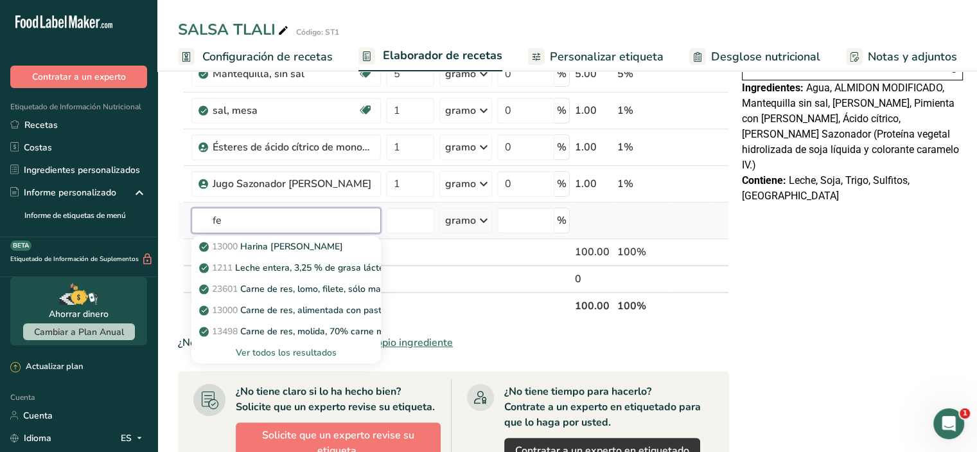
type input "fe"
click at [306, 358] on font "Ver todos los resultados" at bounding box center [286, 352] width 101 height 12
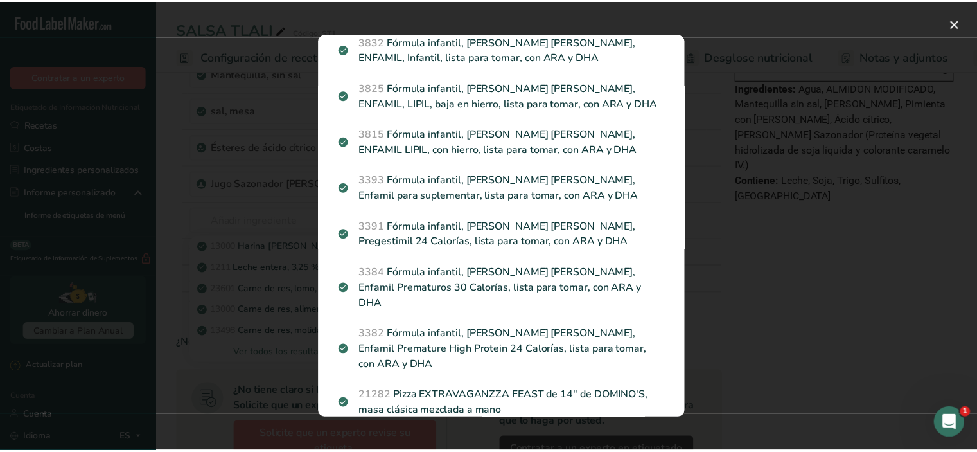
scroll to position [1979, 0]
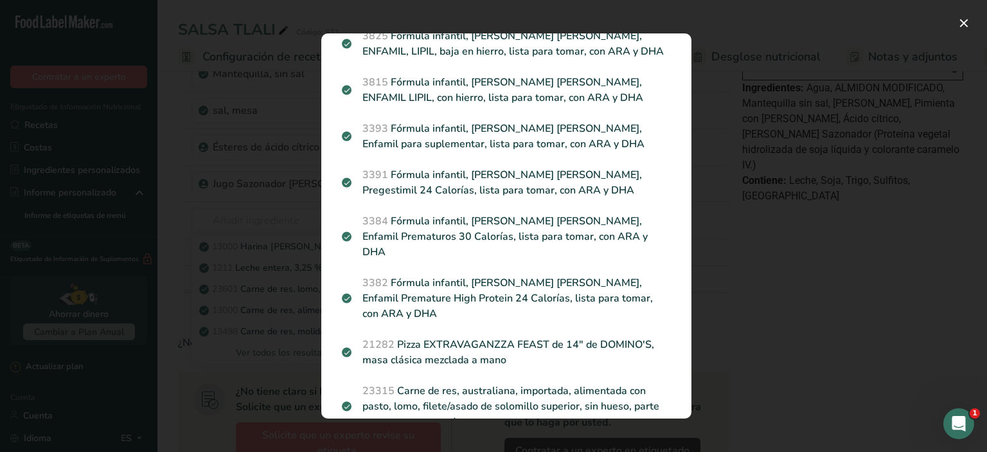
click at [822, 264] on div "Resultados de búsqueda modal" at bounding box center [493, 226] width 987 height 452
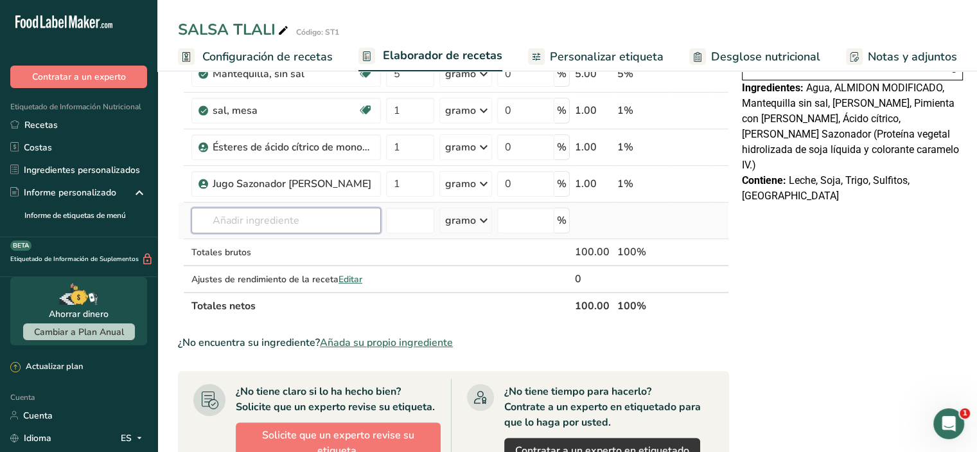
click at [297, 226] on input "text" at bounding box center [286, 221] width 190 height 26
type input "fécula"
click at [276, 274] on font "Ver todos los resultados" at bounding box center [252, 267] width 101 height 12
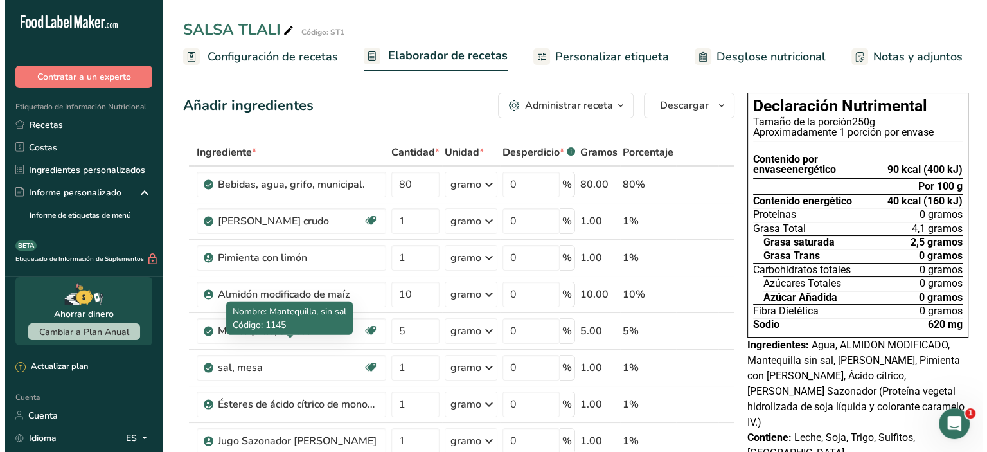
scroll to position [257, 0]
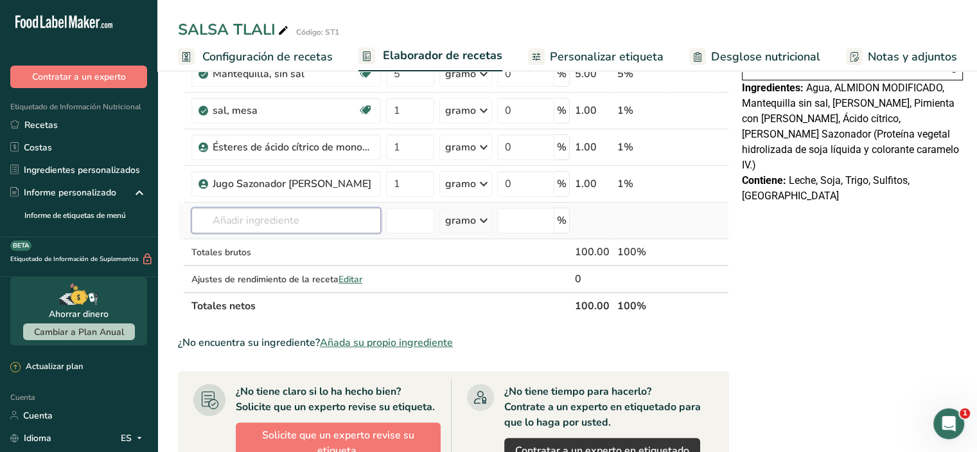
click at [265, 223] on input "text" at bounding box center [286, 221] width 190 height 26
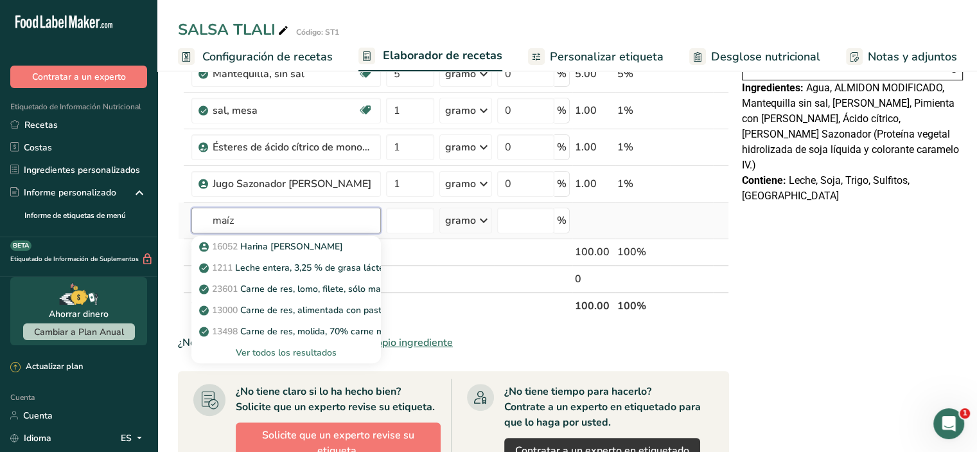
type input "maíz"
click at [299, 358] on font "Ver todos los resultados" at bounding box center [286, 352] width 101 height 12
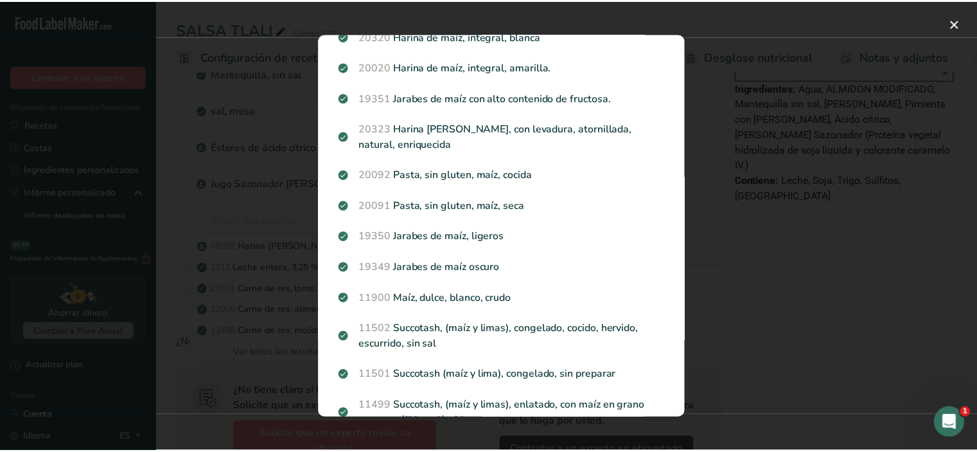
scroll to position [1748, 0]
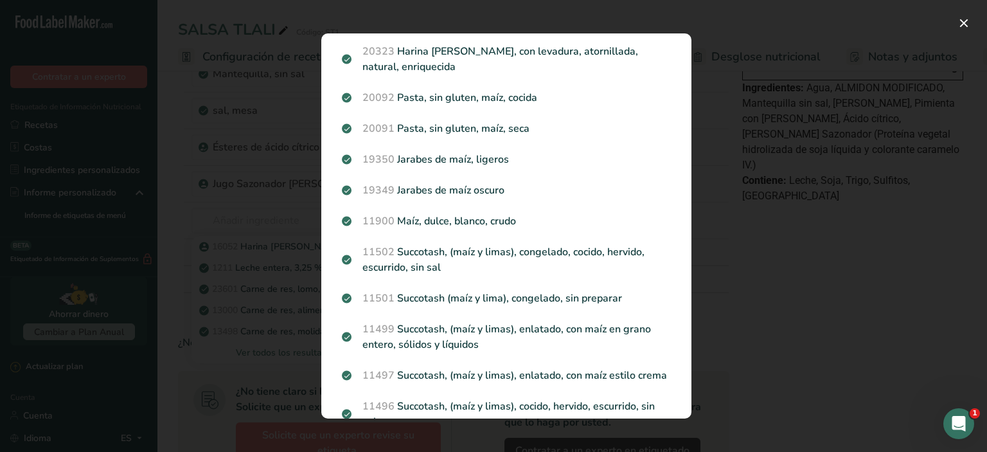
drag, startPoint x: 785, startPoint y: 218, endPoint x: 779, endPoint y: 223, distance: 8.2
click at [779, 223] on div "Resultados de búsqueda modal" at bounding box center [493, 226] width 987 height 452
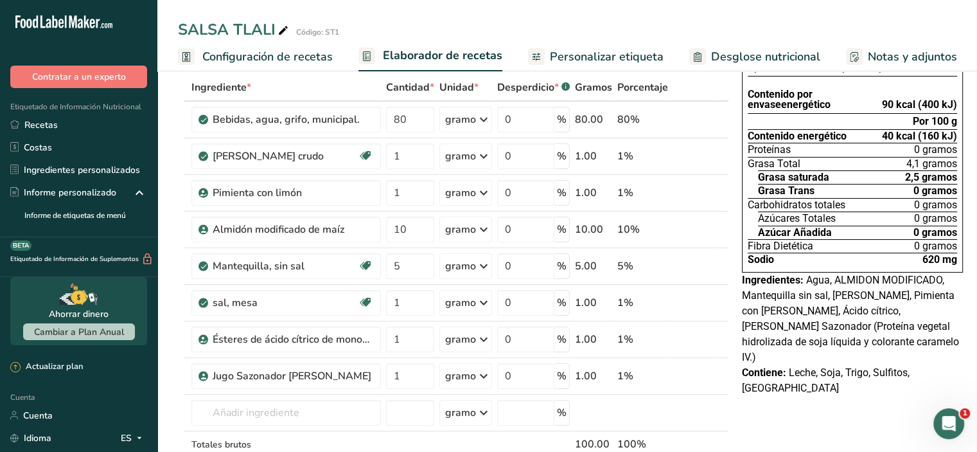
scroll to position [64, 0]
click at [406, 389] on input "1" at bounding box center [410, 377] width 48 height 26
type input "5"
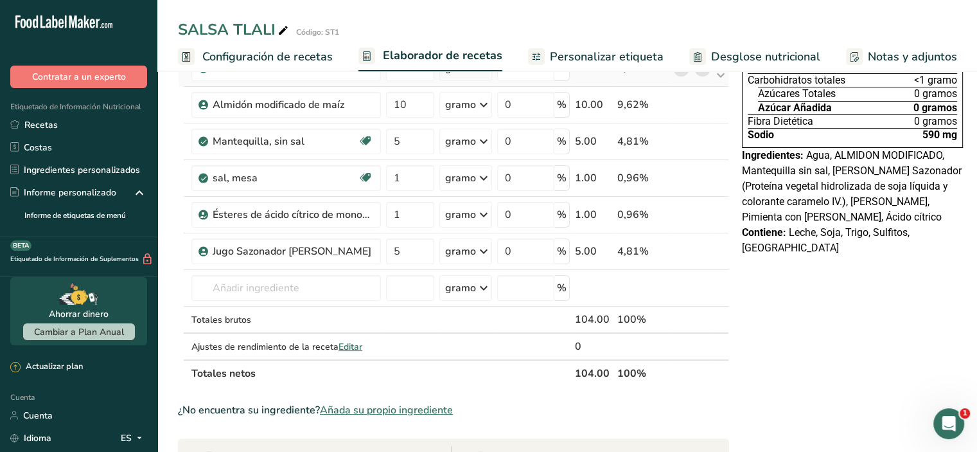
scroll to position [193, 0]
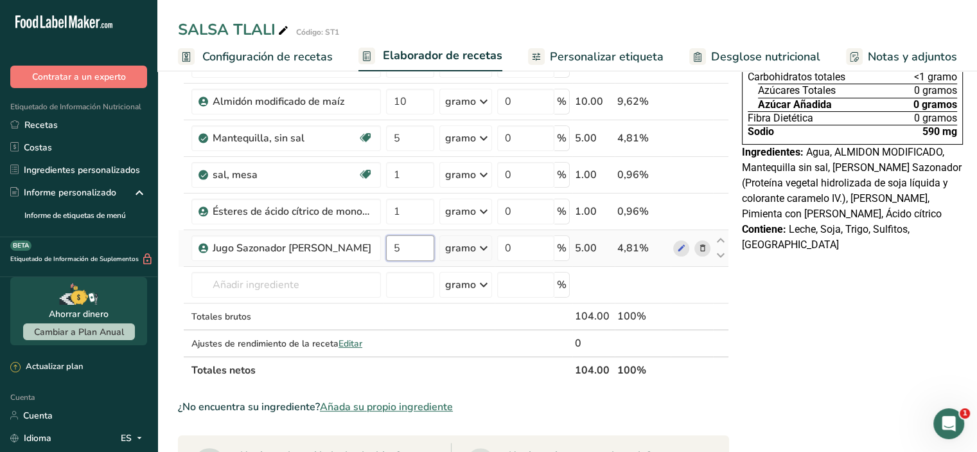
click at [389, 261] on input "5" at bounding box center [410, 248] width 48 height 26
click at [417, 261] on input "5" at bounding box center [410, 248] width 48 height 26
type input "10"
click at [816, 327] on div "Declaración Nutrimental Tamaño de la porción 250g Aproximadamente 1 porción por…" at bounding box center [852, 369] width 231 height 948
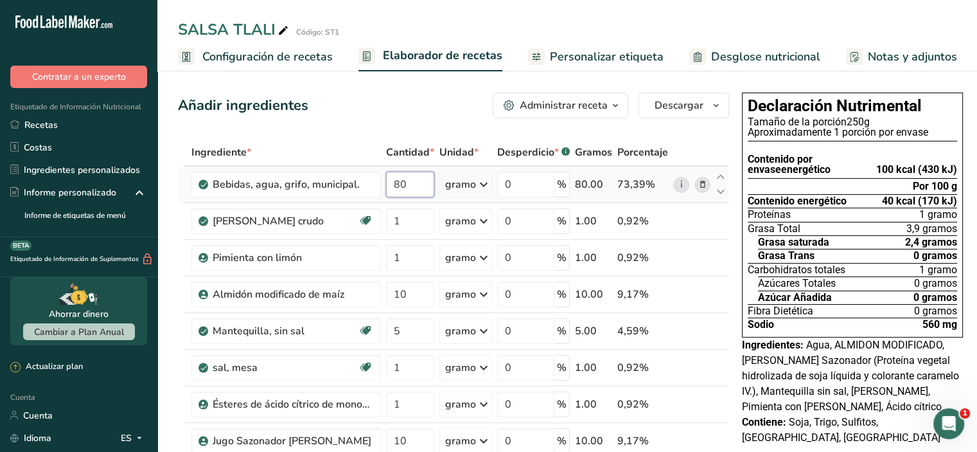
click at [414, 197] on input "80" at bounding box center [410, 185] width 48 height 26
type input "8"
type input "71"
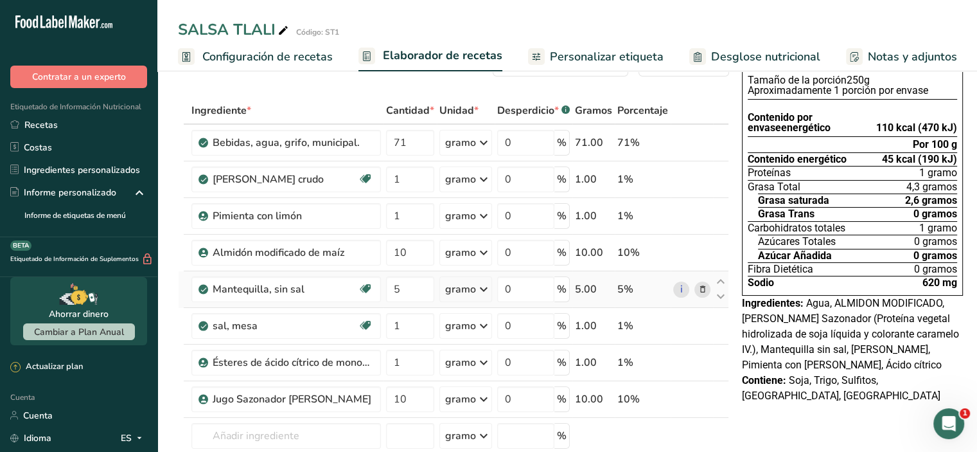
scroll to position [64, 0]
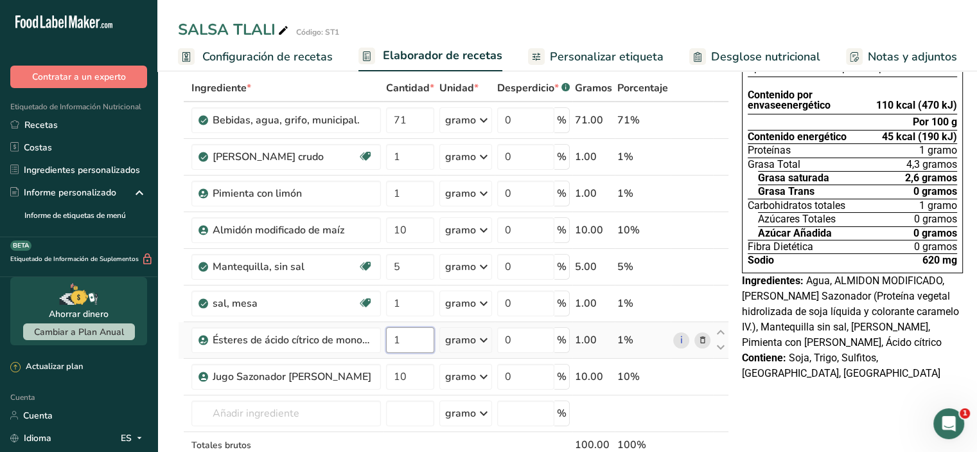
click at [411, 353] on input "1" at bounding box center [410, 340] width 48 height 26
type input "0.5"
click at [403, 321] on div "Ingrediente * Cantidad * Unidad * Desperdicio * .a-a{fill:#347362;}.b-a{fill:#f…" at bounding box center [453, 294] width 551 height 438
type input "0.5"
click at [411, 212] on div "Ingrediente * Cantidad * Unidad * Desperdicio * .a-a{fill:#347362;}.b-a{fill:#f…" at bounding box center [453, 294] width 551 height 438
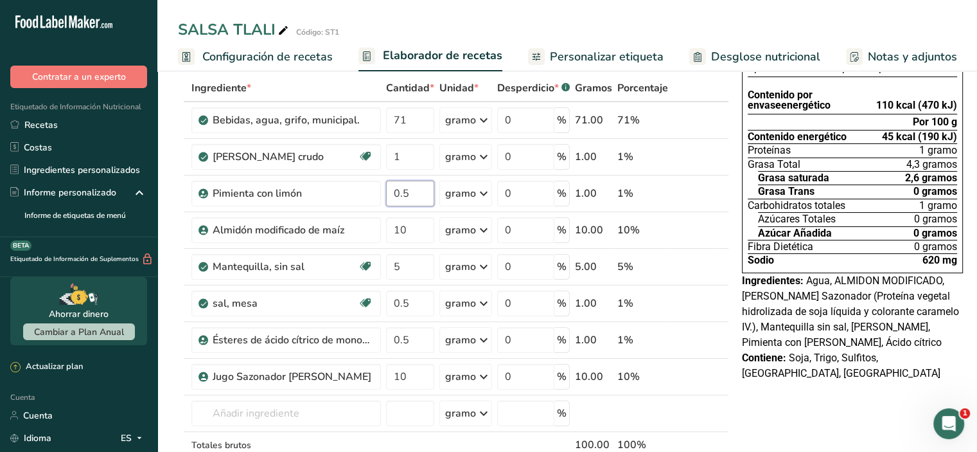
type input "0.5"
click at [411, 170] on input "1" at bounding box center [410, 157] width 48 height 26
type input "1.5"
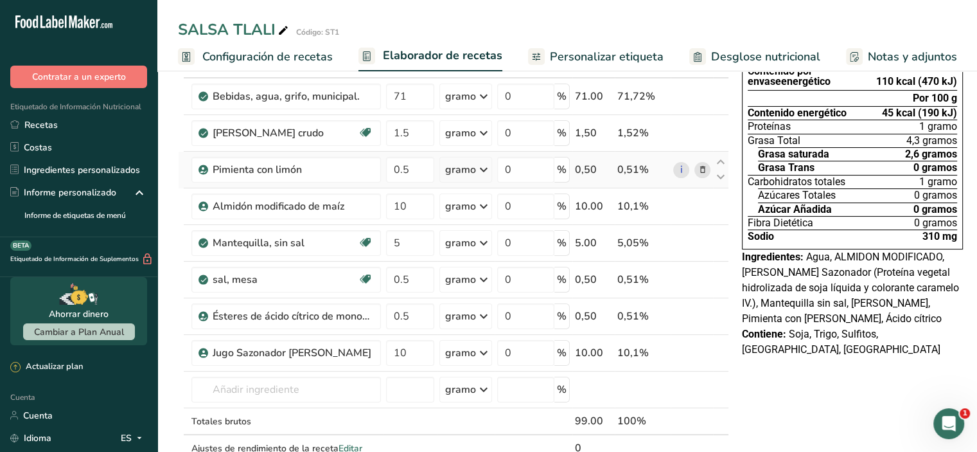
scroll to position [64, 0]
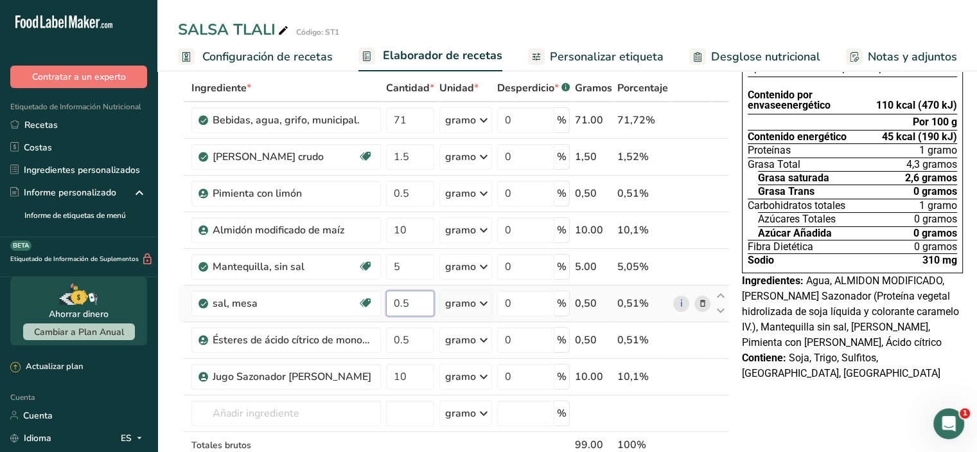
click at [409, 316] on input "0.5" at bounding box center [410, 303] width 48 height 26
type input "0"
type input "1"
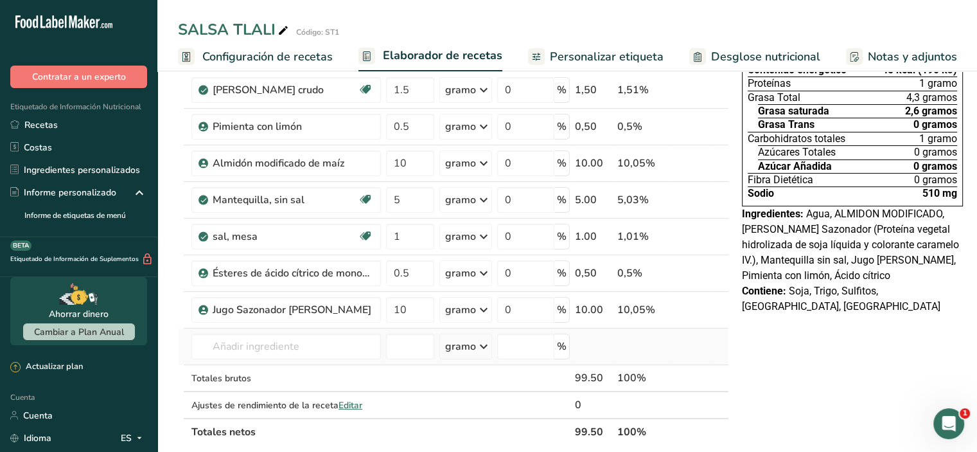
scroll to position [128, 0]
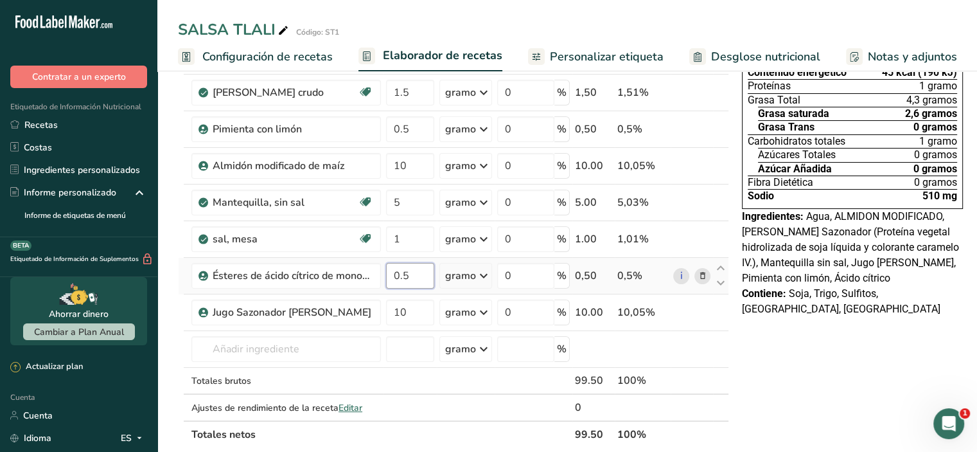
click at [416, 288] on input "0.5" at bounding box center [410, 276] width 48 height 26
type input "0"
type input "1"
click at [847, 378] on div "Declaración Nutrimental Tamaño de la porción 250g Aproximadamente 1 porción por…" at bounding box center [852, 433] width 231 height 948
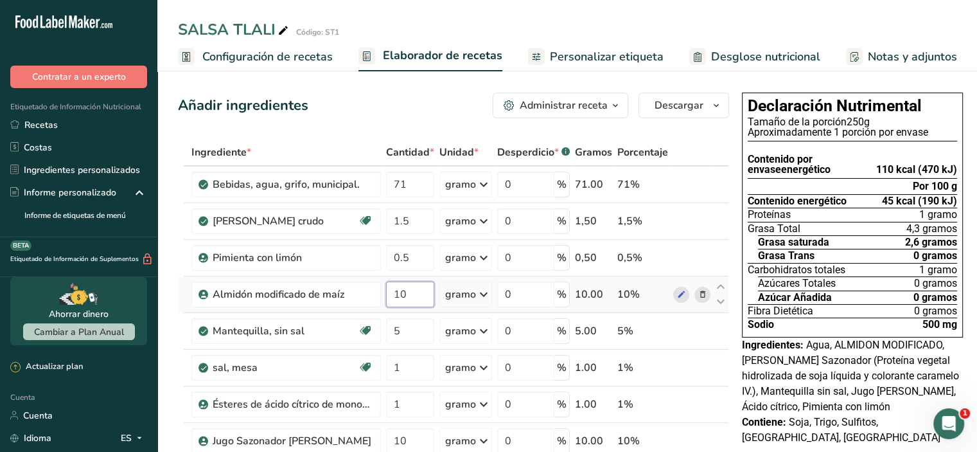
click at [414, 307] on input "10" at bounding box center [410, 294] width 48 height 26
type input "1"
type input "5"
click at [355, 140] on div "Ingrediente * Cantidad * Unidad * Desperdicio * .a-a{fill:#347362;}.b-a{fill:#f…" at bounding box center [453, 358] width 551 height 438
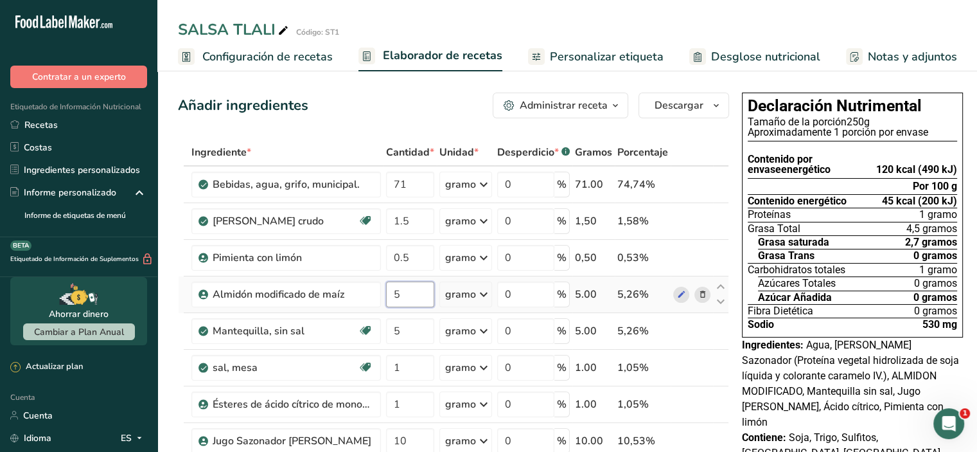
click at [415, 307] on input "5" at bounding box center [410, 294] width 48 height 26
type input "3"
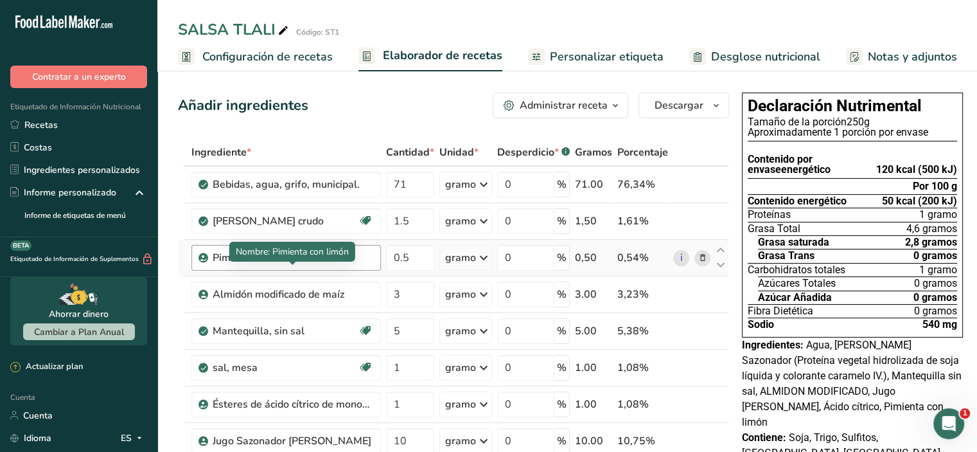
scroll to position [128, 0]
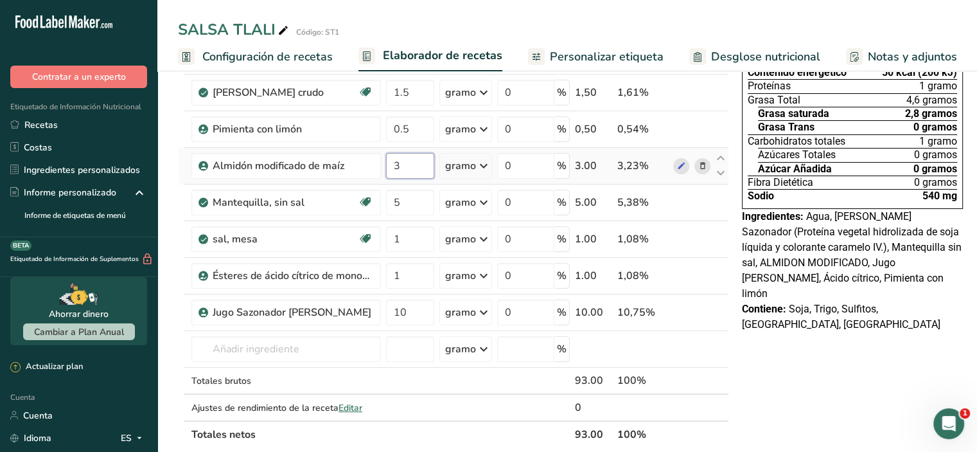
click at [403, 179] on input "3" at bounding box center [410, 166] width 48 height 26
type input "1"
click at [766, 364] on div "Declaración Nutrimental Tamaño de la porción 250g Aproximadamente 1 porción por…" at bounding box center [852, 433] width 231 height 948
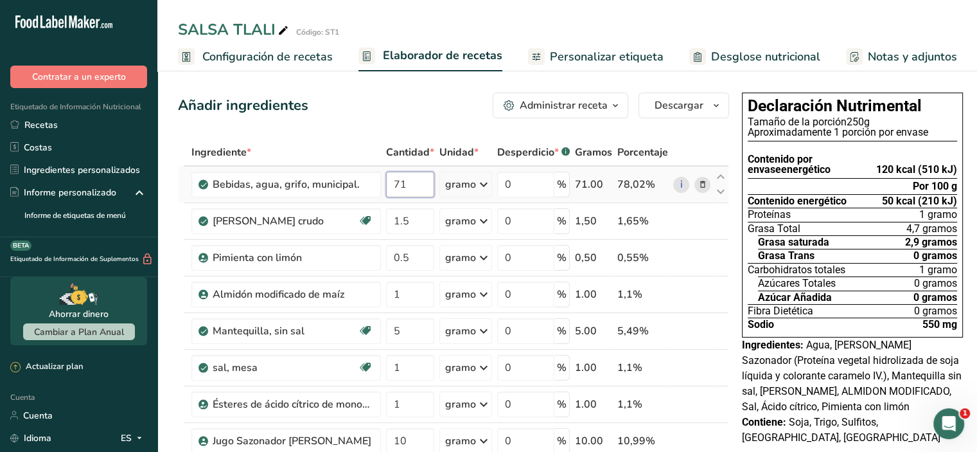
click at [407, 197] on input "71" at bounding box center [410, 185] width 48 height 26
type input "7"
type input "80"
click at [395, 114] on div "Añadir ingredientes Administrar receta Eliminar receta Duplicar receta Receta d…" at bounding box center [453, 106] width 551 height 26
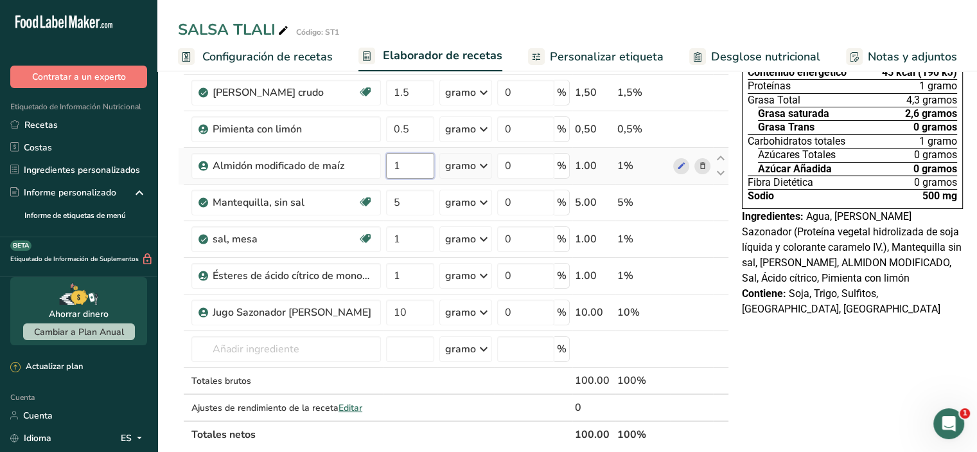
click at [403, 179] on input "1" at bounding box center [410, 166] width 48 height 26
type input "20"
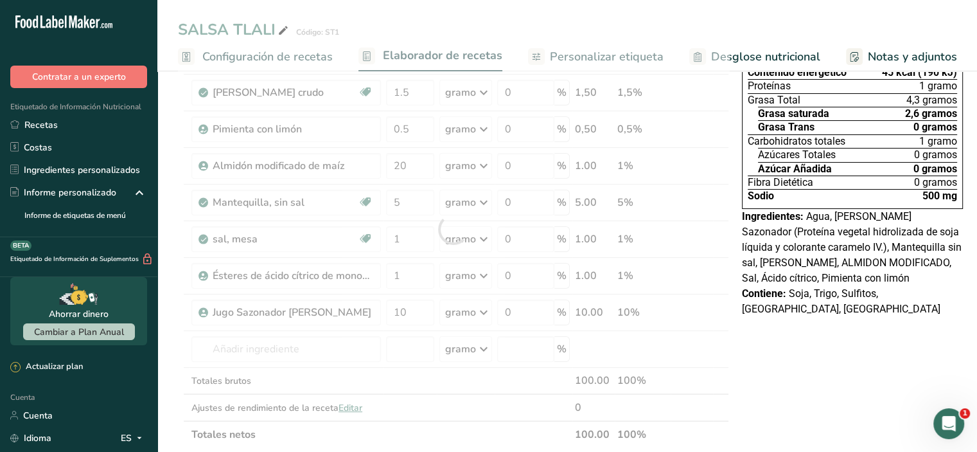
click at [830, 335] on div "Declaración Nutrimental Tamaño de la porción 250g Aproximadamente 1 porción por…" at bounding box center [852, 433] width 231 height 948
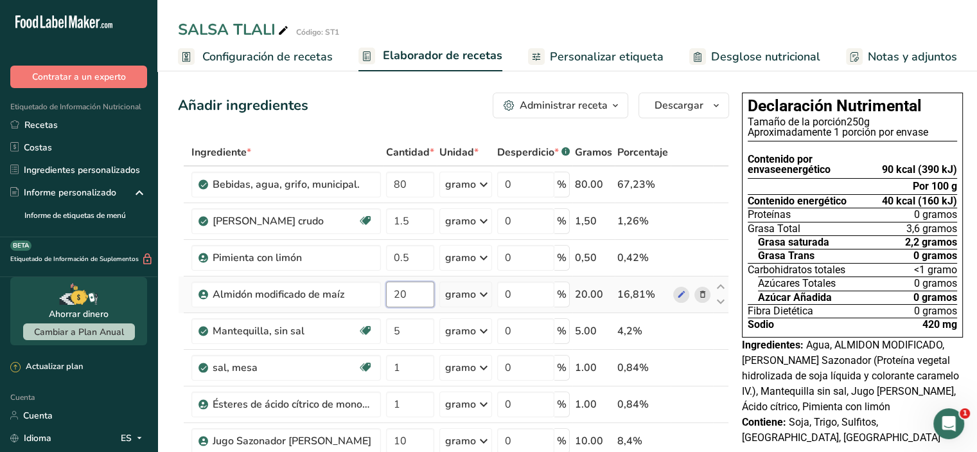
click at [412, 307] on input "20" at bounding box center [410, 294] width 48 height 26
type input "2"
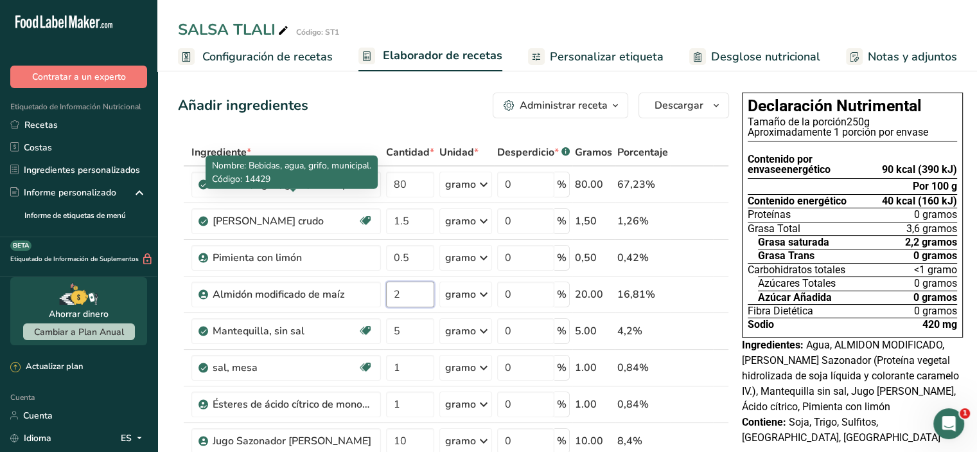
type input "2"
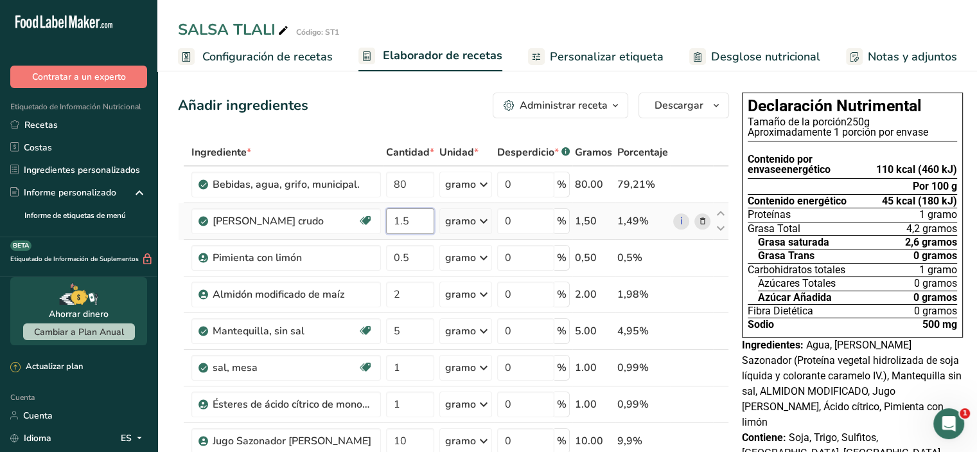
click at [423, 227] on input "1.5" at bounding box center [410, 221] width 48 height 26
type input "1"
type input "5"
click at [414, 118] on div "Añadir ingredientes Administrar receta Eliminar receta Duplicar receta Receta d…" at bounding box center [453, 106] width 551 height 26
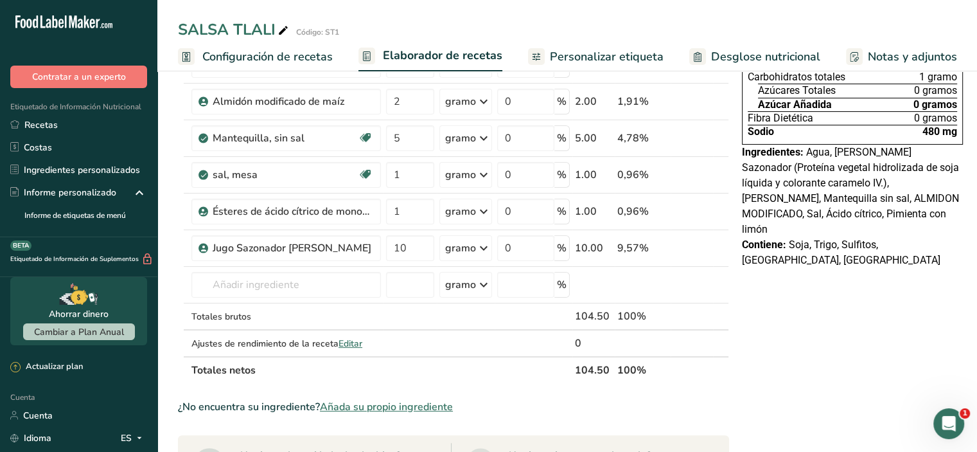
scroll to position [64, 0]
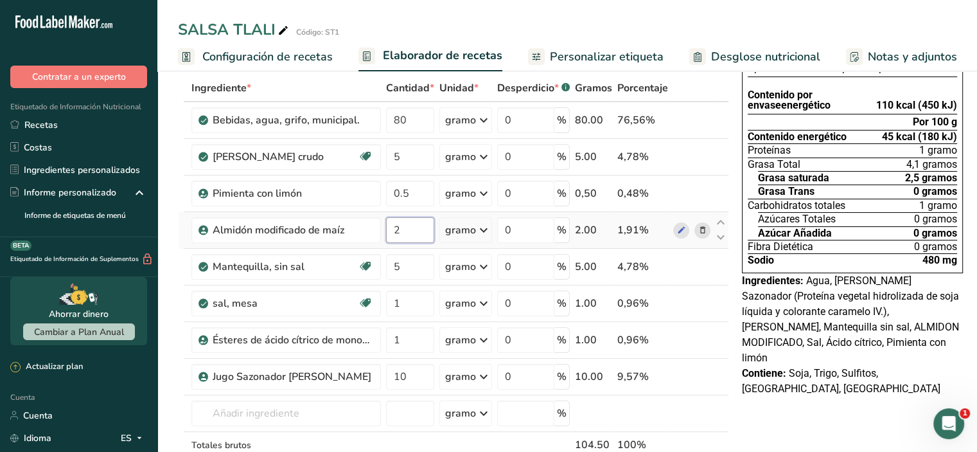
click at [414, 243] on input "2" at bounding box center [410, 230] width 48 height 26
type input "50"
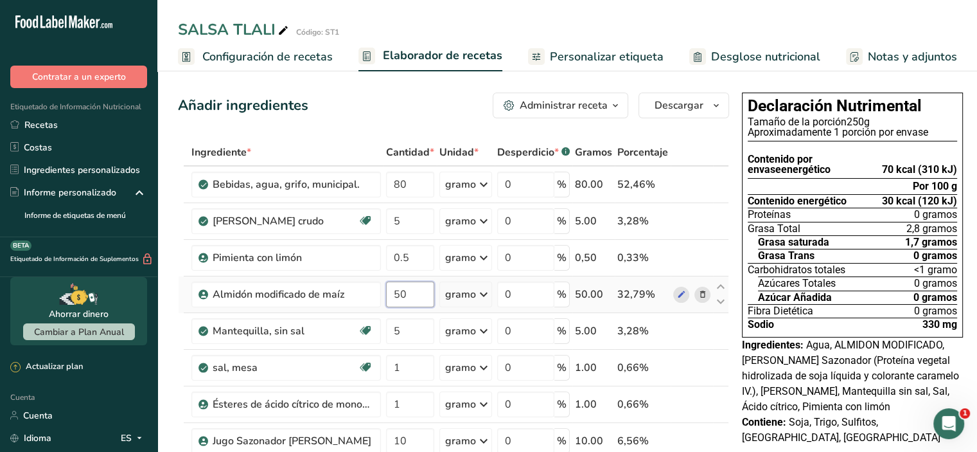
click at [406, 307] on input "50" at bounding box center [410, 294] width 48 height 26
type input "5"
type input "1"
click at [411, 111] on div "Añadir ingredientes Administrar receta Eliminar receta Duplicar receta Receta d…" at bounding box center [453, 106] width 551 height 26
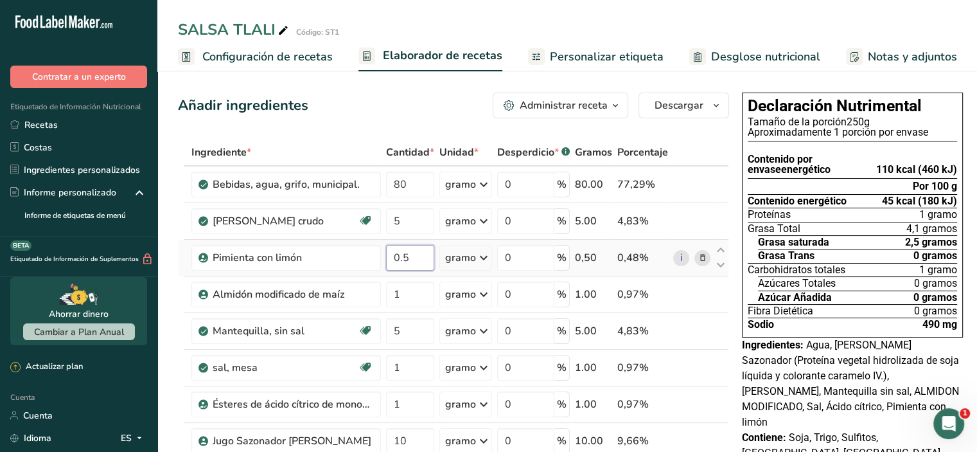
click at [420, 270] on input "0.5" at bounding box center [410, 258] width 48 height 26
type input "0"
type input "1"
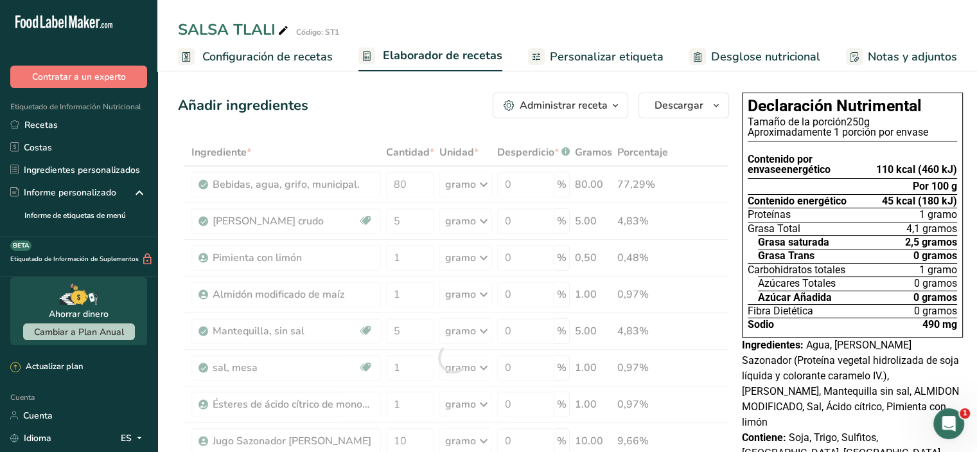
click at [428, 94] on div "Añadir ingredientes Administrar receta Eliminar receta Duplicar receta Receta d…" at bounding box center [453, 106] width 551 height 26
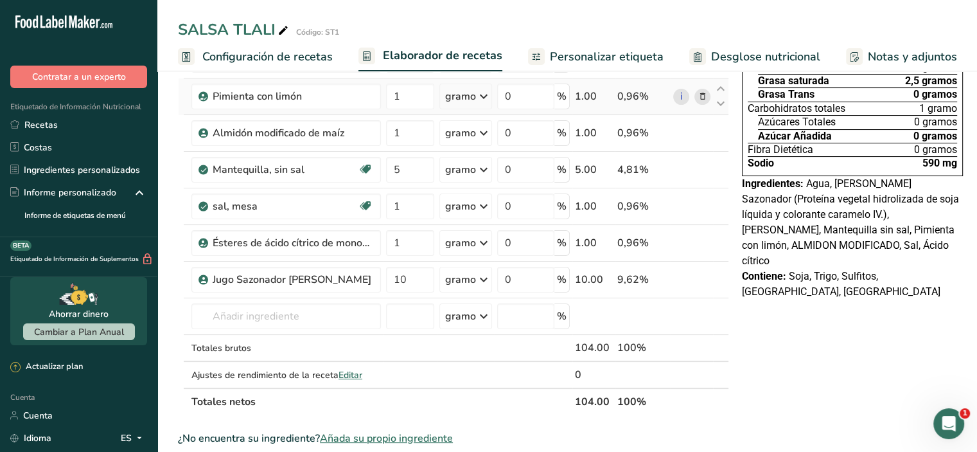
scroll to position [193, 0]
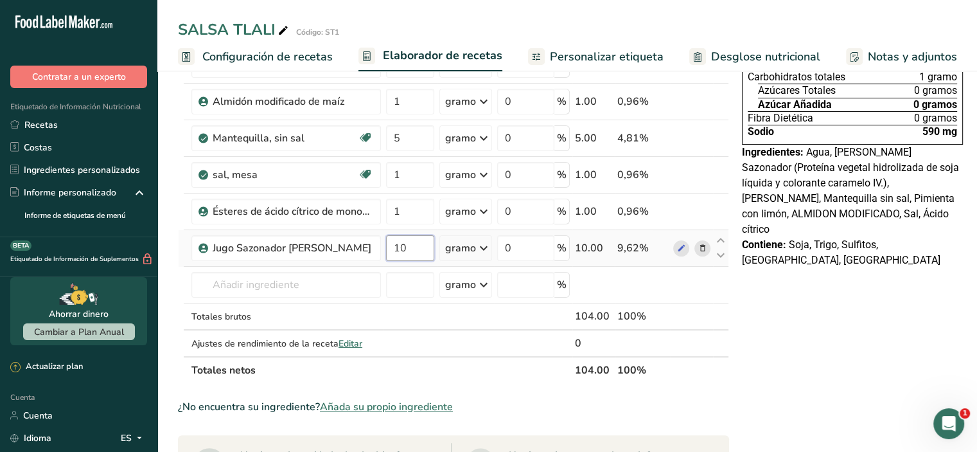
click at [414, 261] on input "10" at bounding box center [410, 248] width 48 height 26
type input "1"
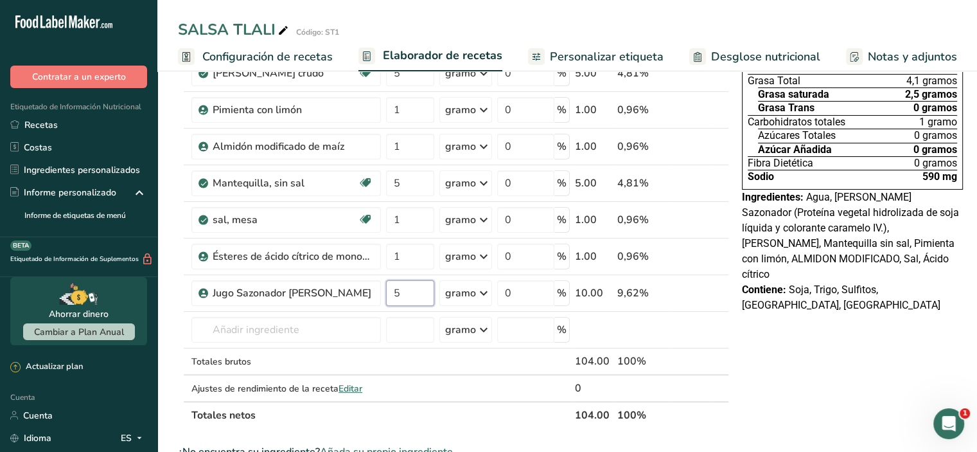
scroll to position [128, 0]
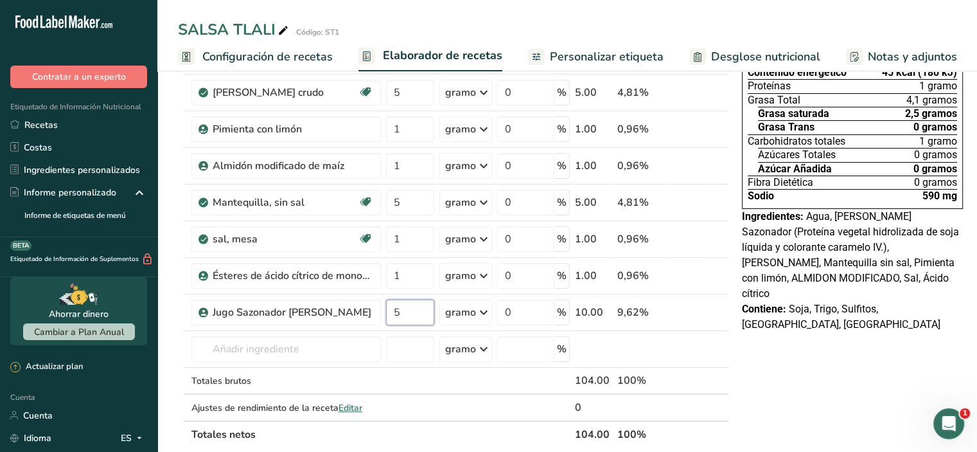
type input "5"
click at [807, 370] on div "Declaración Nutrimental Tamaño de la porción 250g Aproximadamente 1 porción por…" at bounding box center [852, 433] width 231 height 948
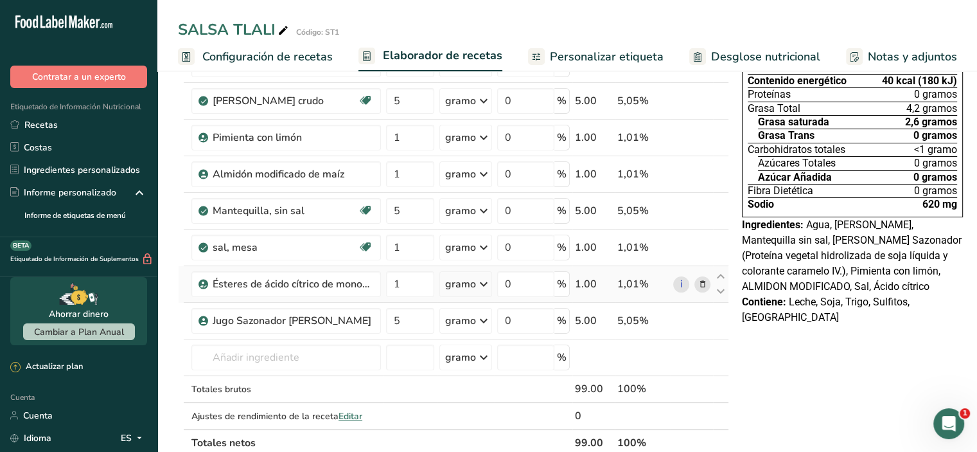
scroll to position [128, 0]
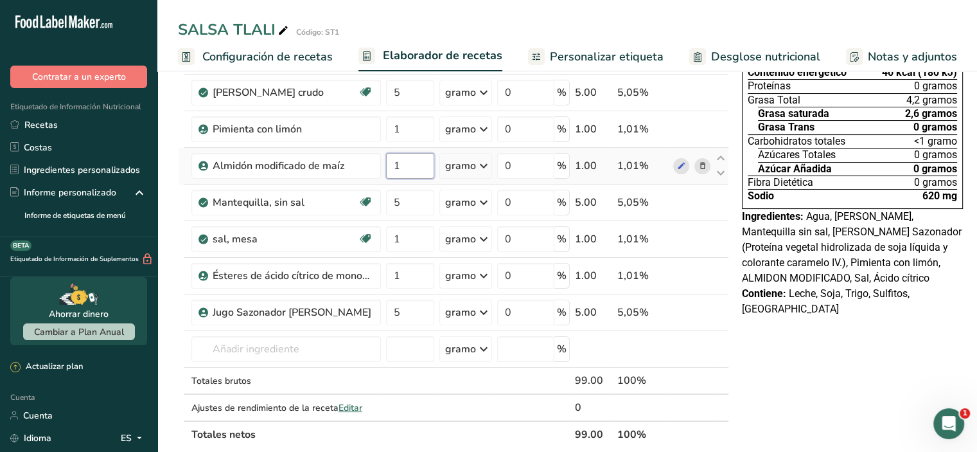
click at [412, 179] on input "1" at bounding box center [410, 166] width 48 height 26
type input "2"
click at [780, 390] on div "Declaración Nutrimental Tamaño de la porción 250g Aproximadamente 1 porción por…" at bounding box center [852, 433] width 231 height 948
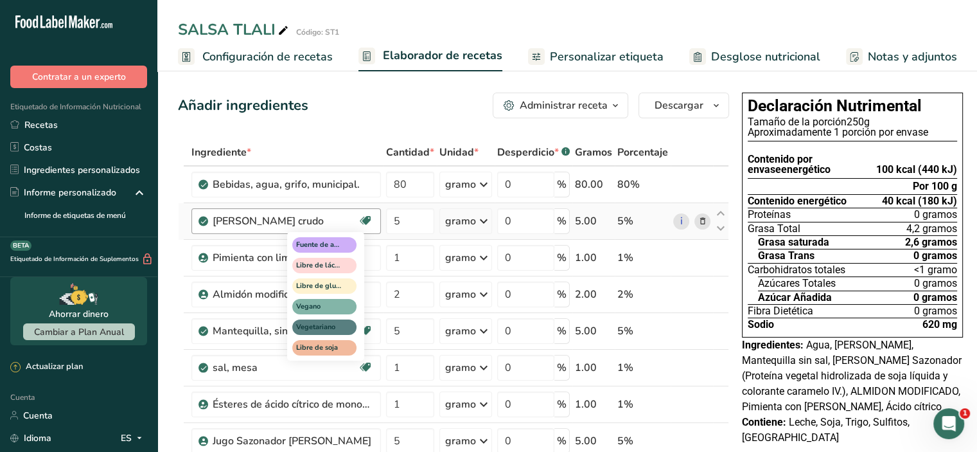
scroll to position [64, 0]
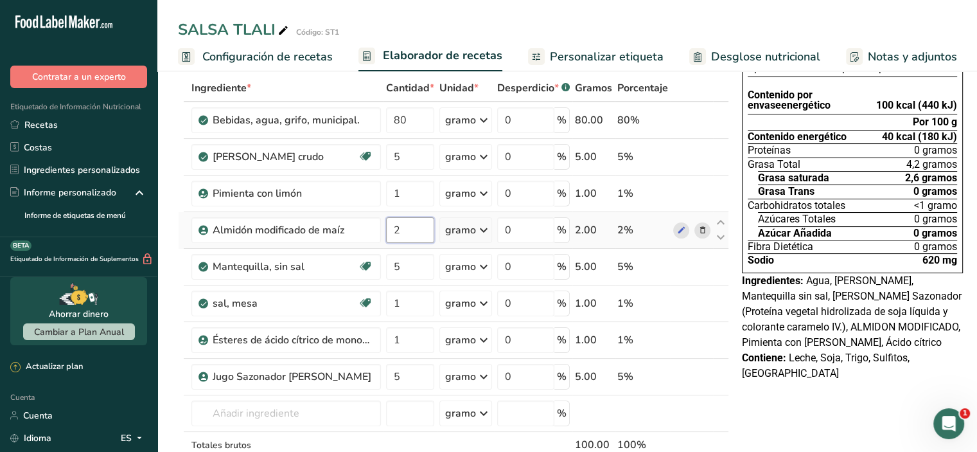
click at [416, 243] on input "2" at bounding box center [410, 230] width 48 height 26
type input "1"
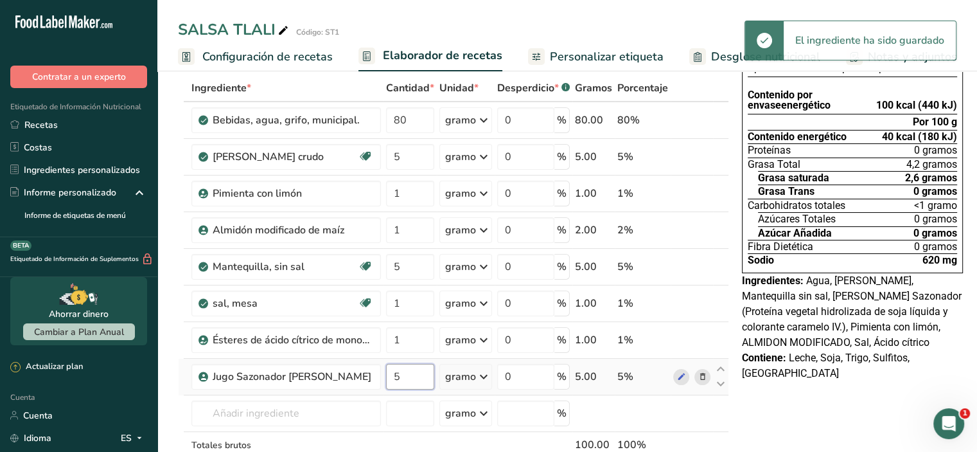
click at [401, 389] on input "5" at bounding box center [410, 377] width 48 height 26
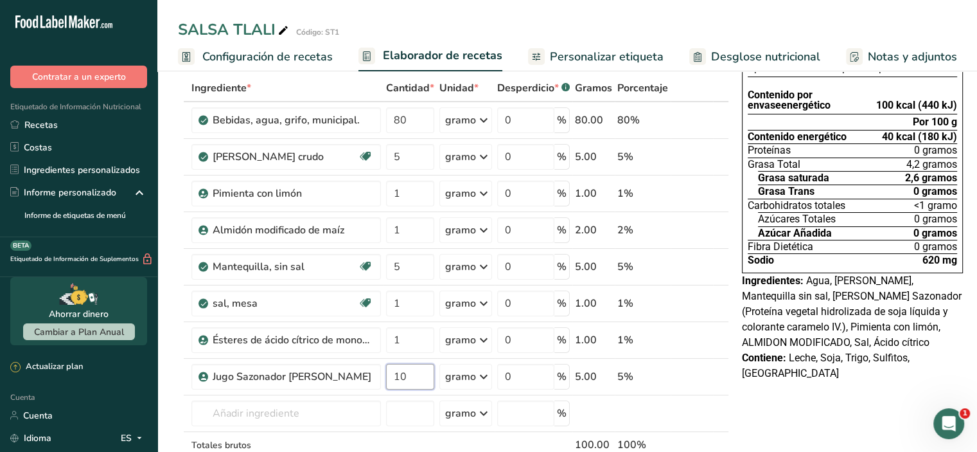
type input "10"
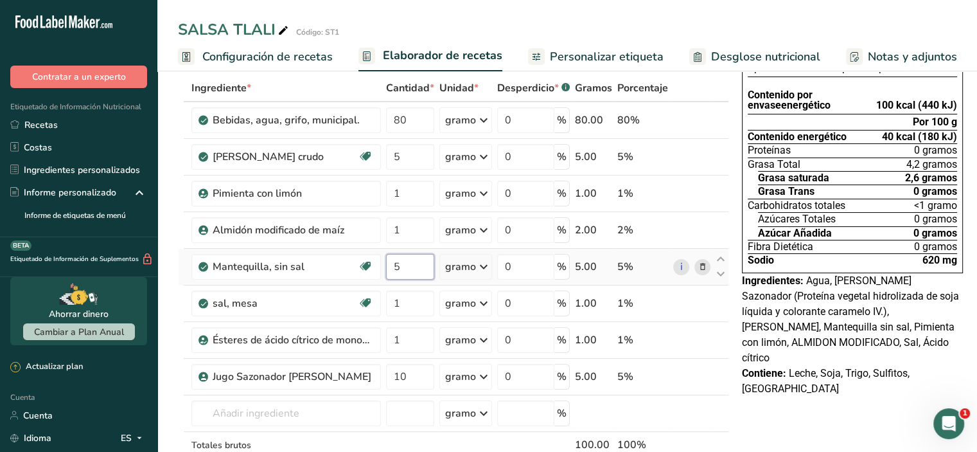
click at [400, 279] on input "5" at bounding box center [410, 267] width 48 height 26
type input "8"
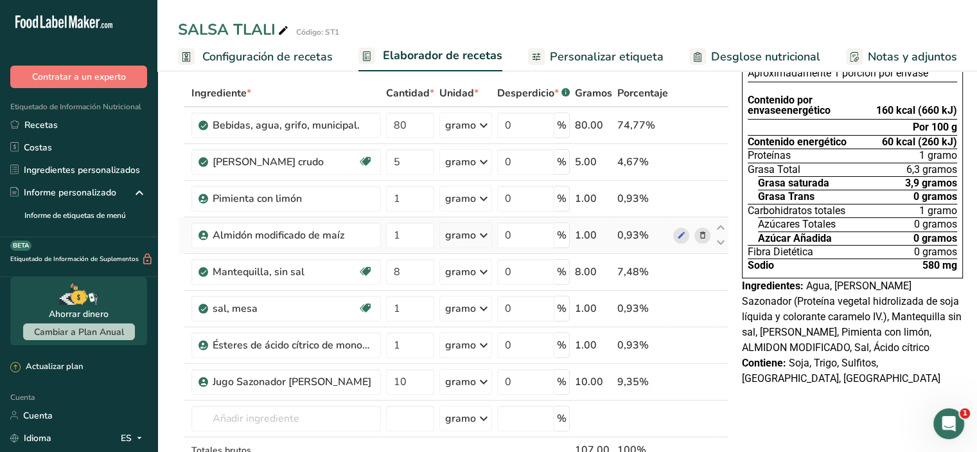
scroll to position [128, 0]
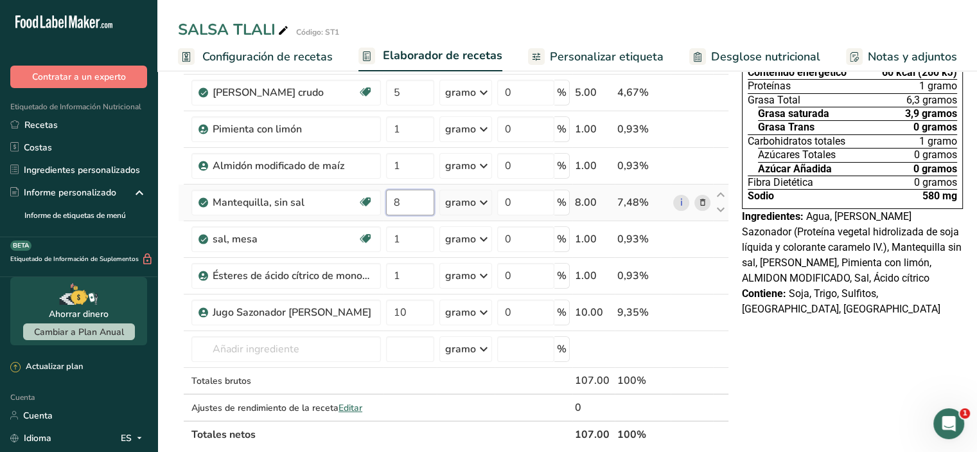
click at [396, 215] on input "8" at bounding box center [410, 203] width 48 height 26
type input "3"
click at [768, 363] on div "Declaración Nutrimental Tamaño de la porción 250g Aproximadamente 1 porción por…" at bounding box center [852, 433] width 231 height 948
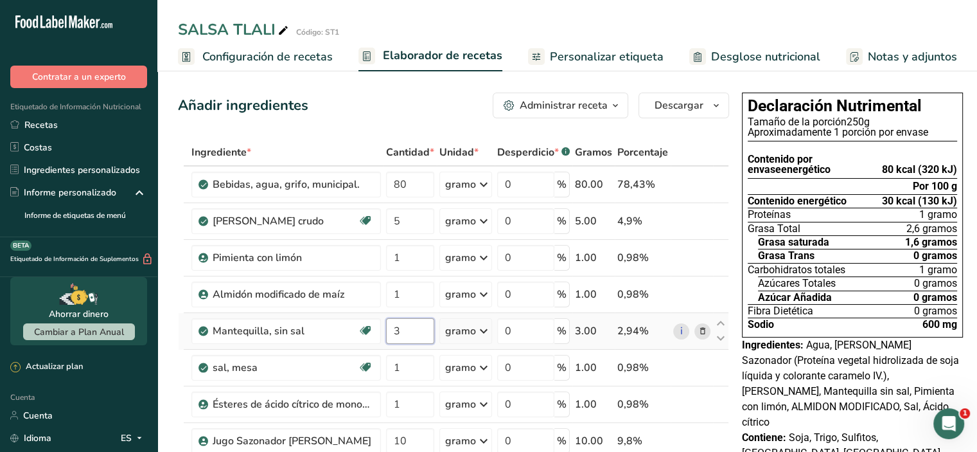
click at [411, 344] on input "3" at bounding box center [410, 331] width 48 height 26
type input "4"
click at [370, 113] on div "Añadir ingredientes Administrar receta Eliminar receta Duplicar receta Receta d…" at bounding box center [453, 106] width 551 height 26
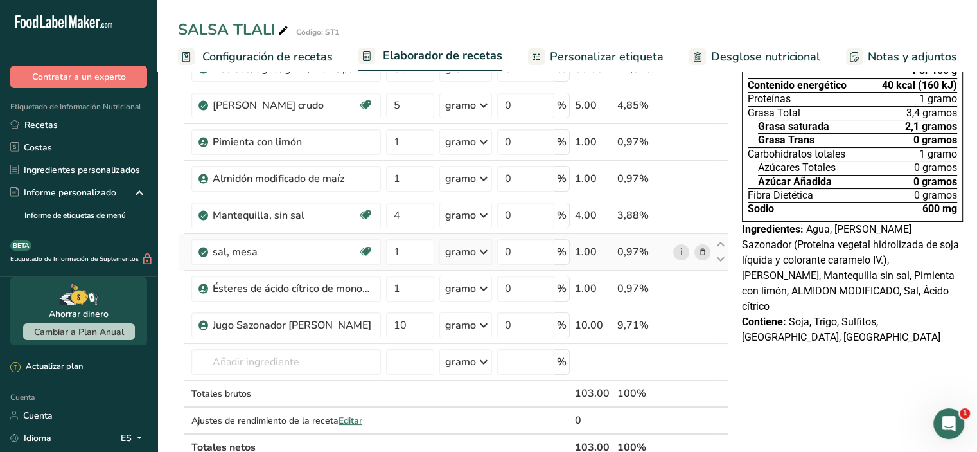
scroll to position [193, 0]
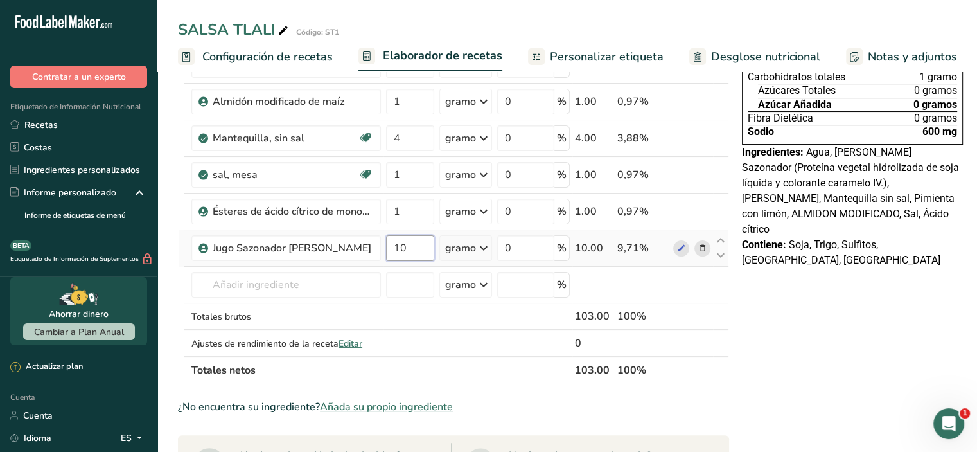
click at [400, 260] on input "10" at bounding box center [410, 248] width 48 height 26
type input "1"
type input "7"
click at [801, 350] on div "Declaración Nutrimental Tamaño de la porción 250g Aproximadamente 1 porción por…" at bounding box center [852, 369] width 231 height 948
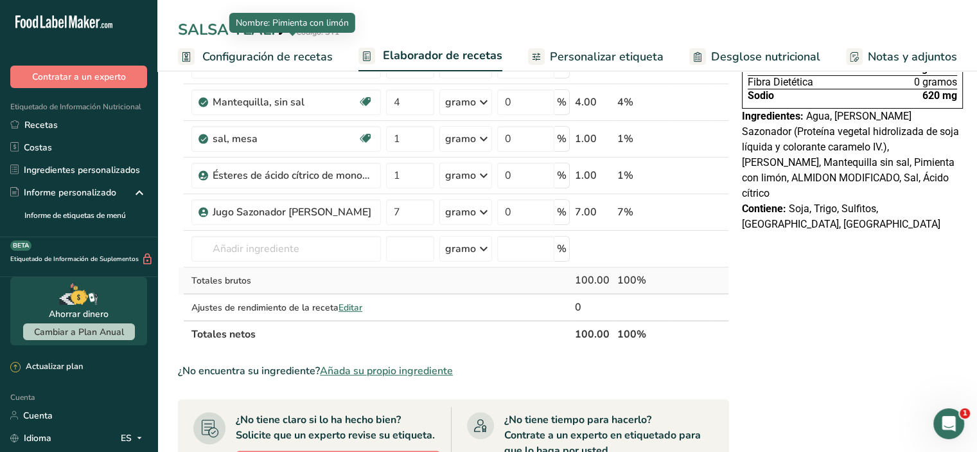
scroll to position [257, 0]
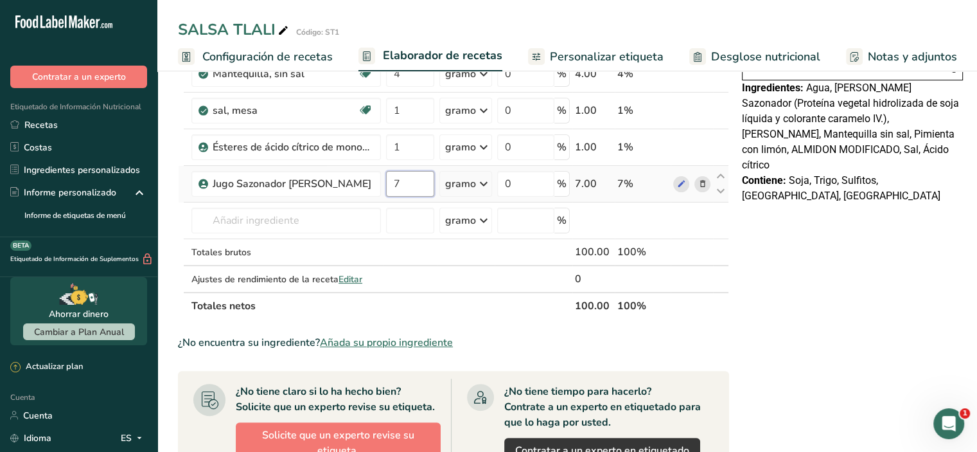
click at [404, 197] on input "7" at bounding box center [410, 184] width 48 height 26
type input "5"
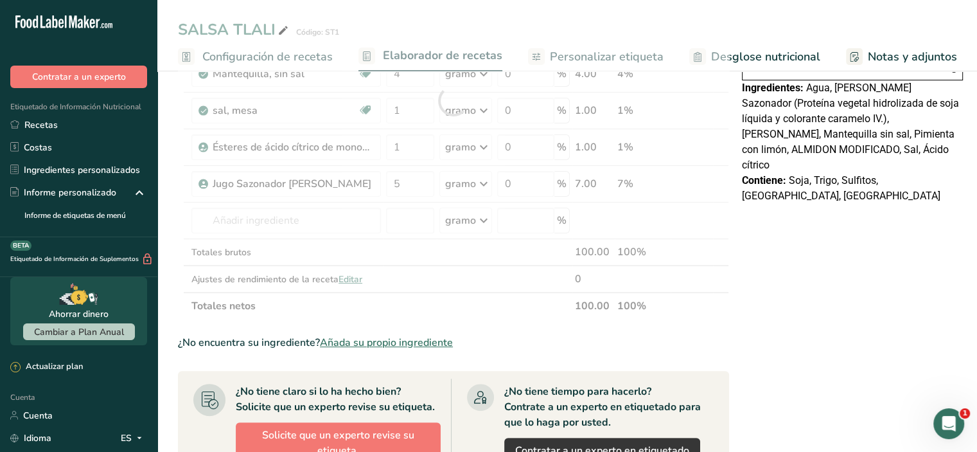
click at [865, 266] on div "Declaración Nutrimental Tamaño de la porción 250g Aproximadamente 1 porción por…" at bounding box center [852, 304] width 231 height 948
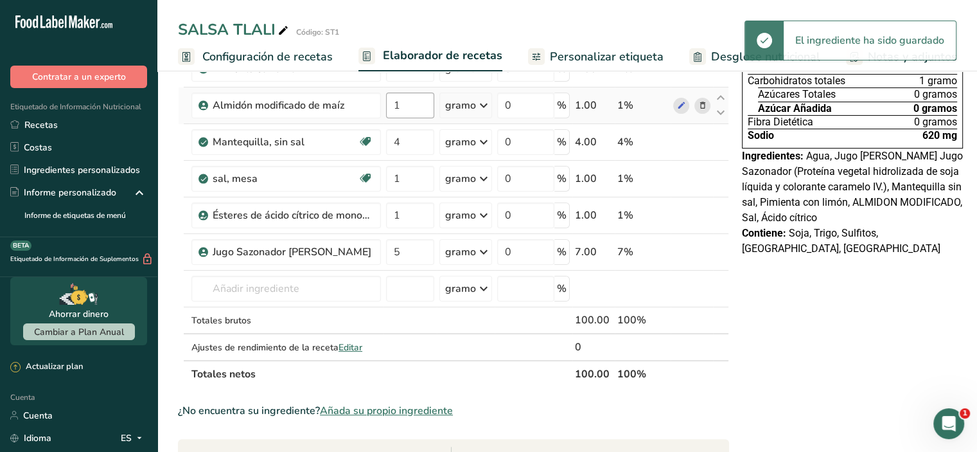
scroll to position [128, 0]
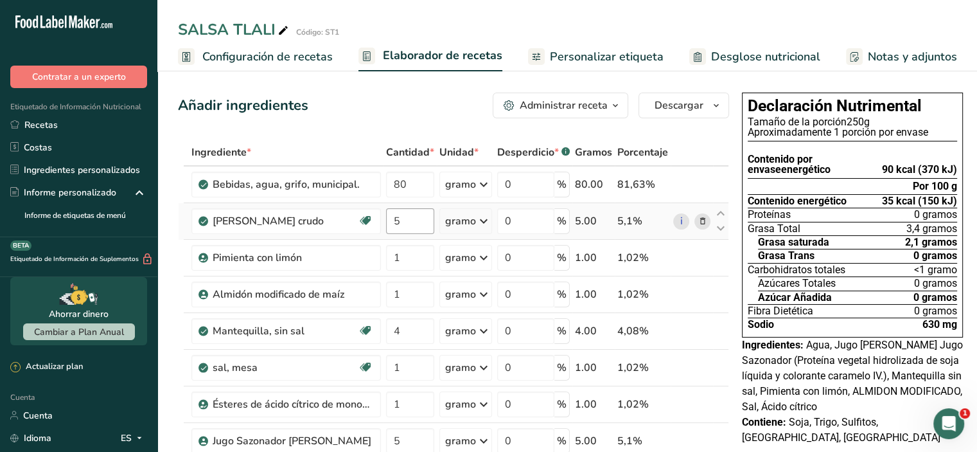
scroll to position [128, 0]
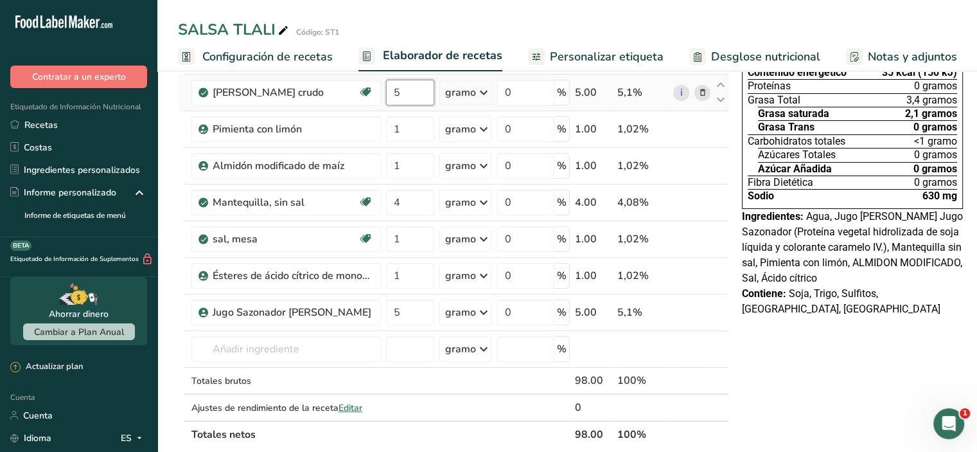
click at [401, 105] on input "5" at bounding box center [410, 93] width 48 height 26
type input "1"
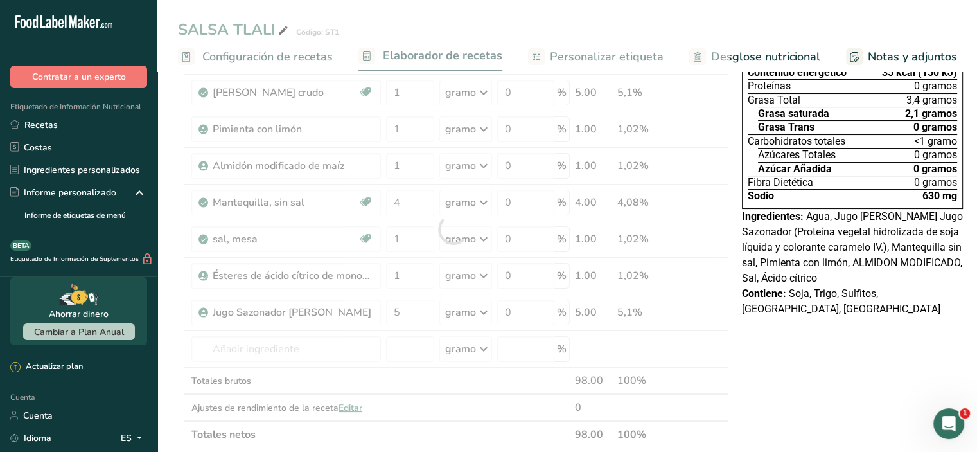
click at [793, 331] on div "Declaración Nutrimental Tamaño de la porción 250g Aproximadamente 1 porción por…" at bounding box center [852, 433] width 231 height 948
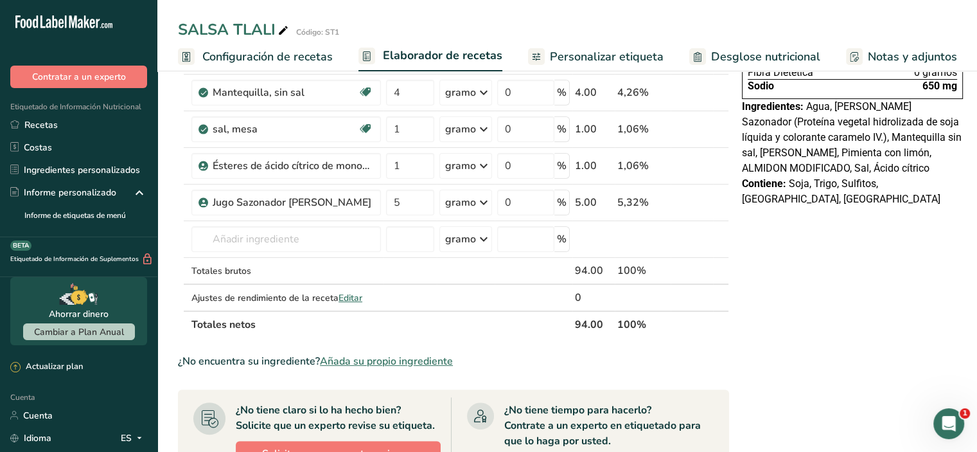
scroll to position [257, 0]
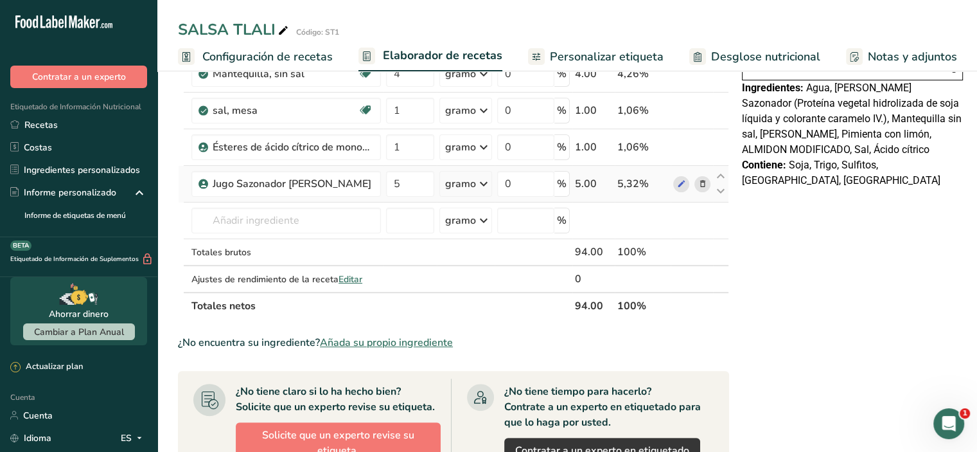
click at [698, 191] on icon at bounding box center [702, 183] width 9 height 13
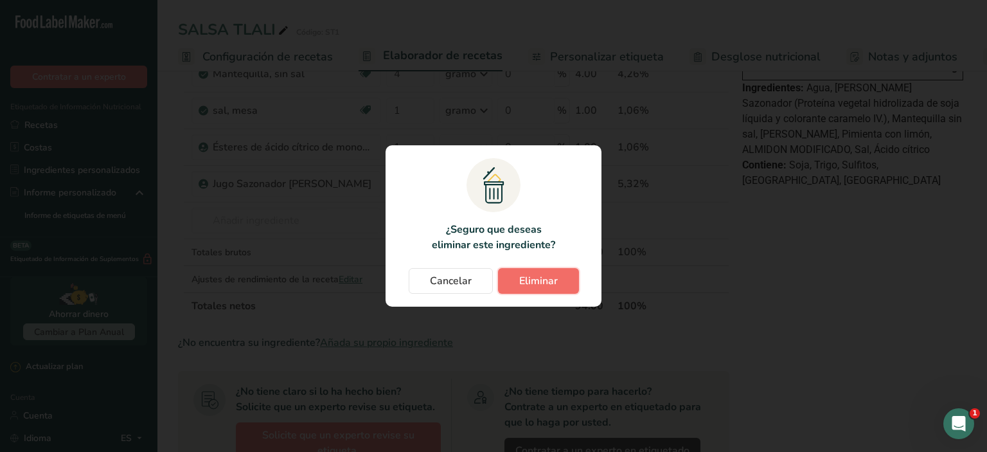
click at [561, 272] on button "Eliminar" at bounding box center [538, 281] width 81 height 26
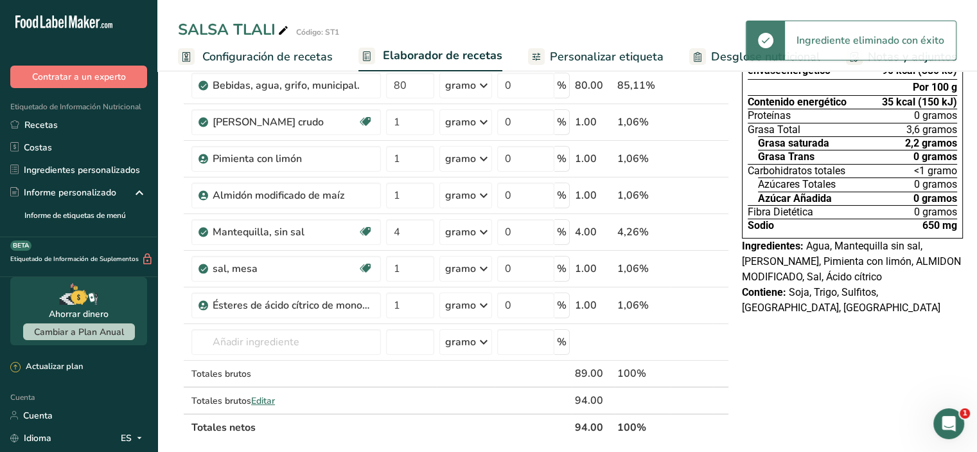
scroll to position [0, 0]
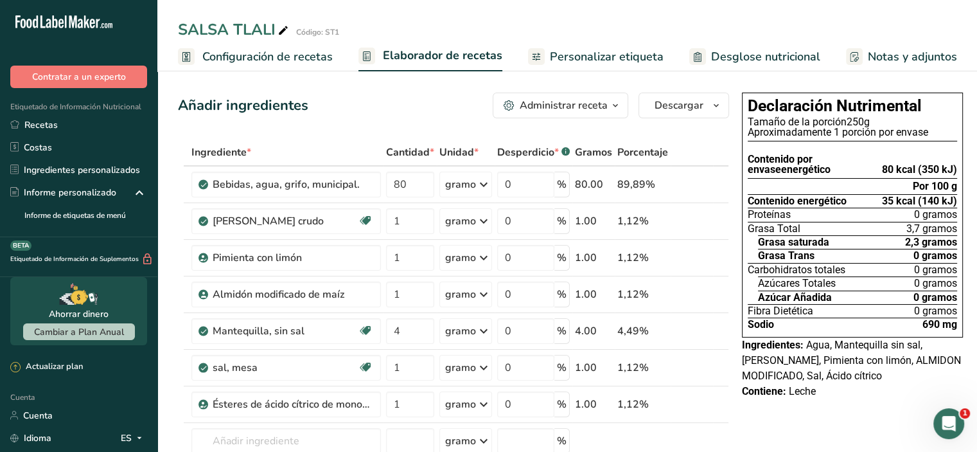
scroll to position [64, 0]
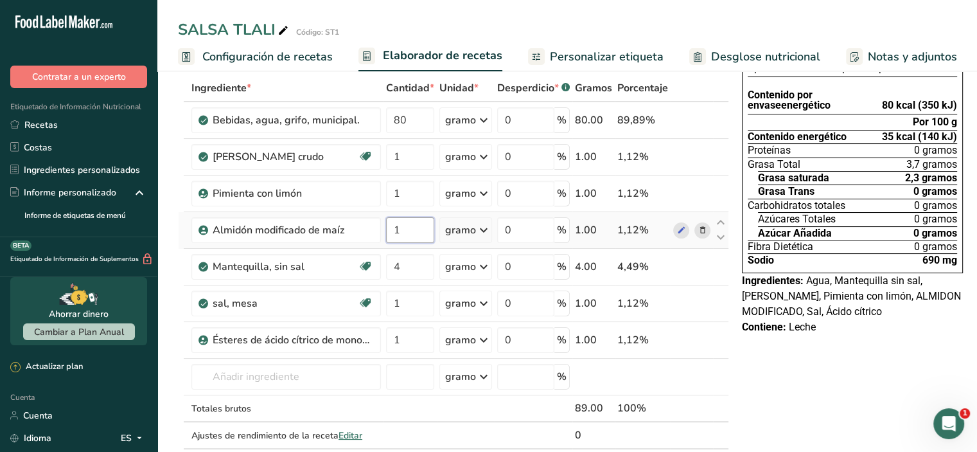
click at [405, 242] on input "1" at bounding box center [410, 230] width 48 height 26
type input "10"
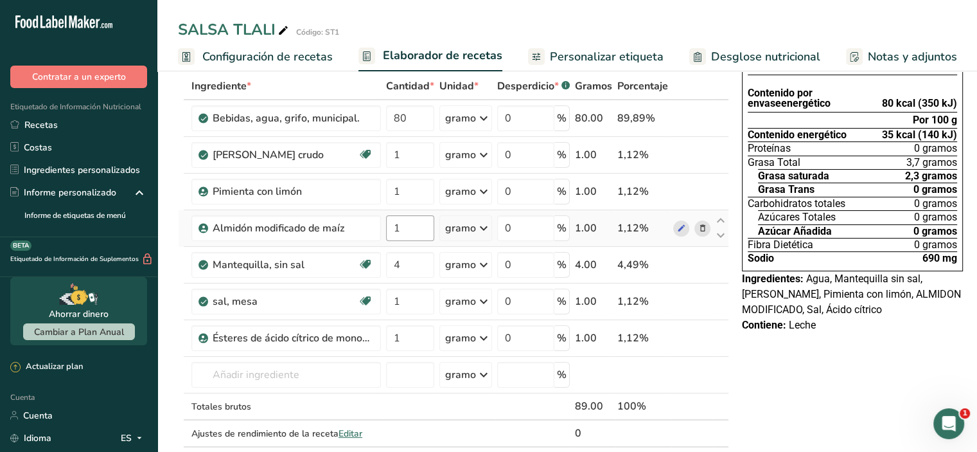
scroll to position [64, 0]
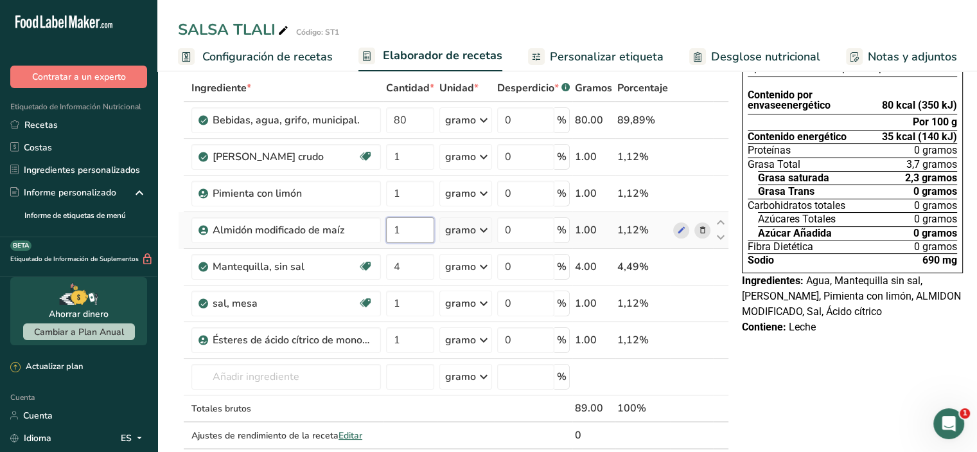
click at [419, 243] on input "1" at bounding box center [410, 230] width 48 height 26
type input "50"
